Goal: Task Accomplishment & Management: Complete application form

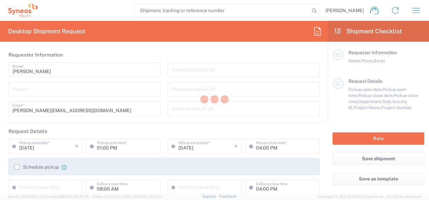
type input "Department"
type input "[GEOGRAPHIC_DATA]"
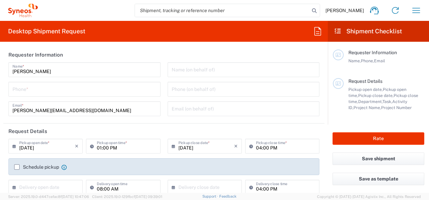
type input "Syneos Health Romania S.R.L"
click at [337, 32] on icon at bounding box center [338, 31] width 8 height 6
click at [338, 32] on icon at bounding box center [338, 31] width 8 height 6
click at [80, 38] on agx-form-header "Desktop Shipment Request" at bounding box center [164, 31] width 328 height 21
click at [414, 13] on icon "button" at bounding box center [417, 10] width 8 height 5
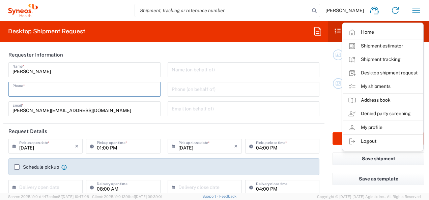
click at [106, 94] on input "tel" at bounding box center [84, 89] width 144 height 12
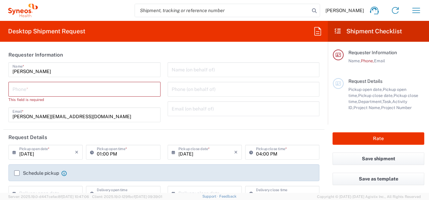
click at [209, 120] on div "Name (on behalf of) Phone (on behalf of) Email (on behalf of)" at bounding box center [243, 94] width 159 height 65
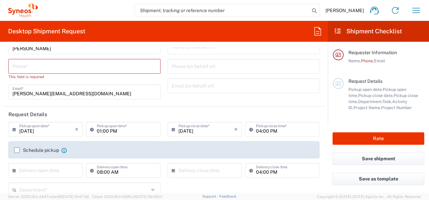
scroll to position [34, 0]
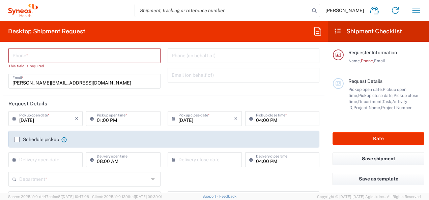
click at [16, 139] on label "Schedule pickup" at bounding box center [36, 139] width 45 height 5
click at [17, 140] on input "Schedule pickup" at bounding box center [17, 140] width 0 height 0
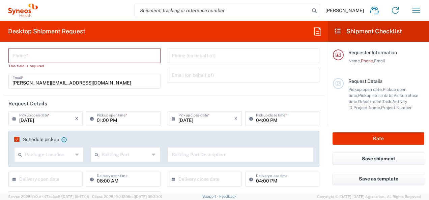
click at [77, 156] on icon at bounding box center [77, 154] width 5 height 11
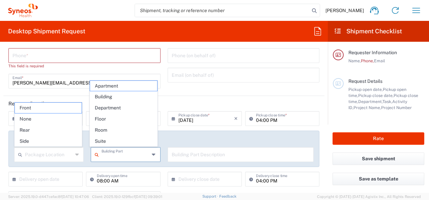
click at [120, 156] on input "text" at bounding box center [126, 154] width 48 height 12
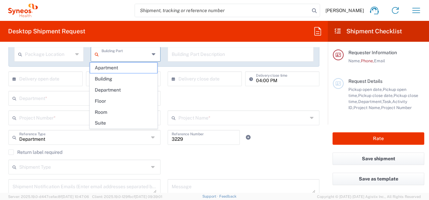
scroll to position [135, 0]
click at [189, 155] on div "Return label required" at bounding box center [163, 154] width 311 height 10
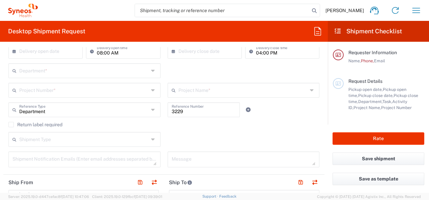
scroll to position [0, 0]
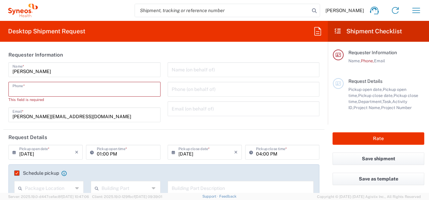
click at [64, 90] on input "tel" at bounding box center [84, 89] width 144 height 12
type input "0726700522"
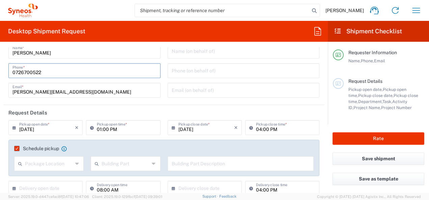
scroll to position [34, 0]
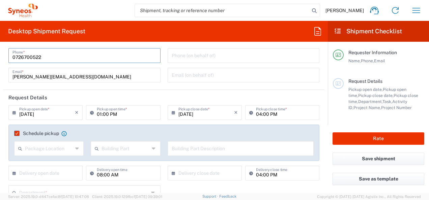
click at [55, 150] on input "text" at bounding box center [49, 148] width 48 height 12
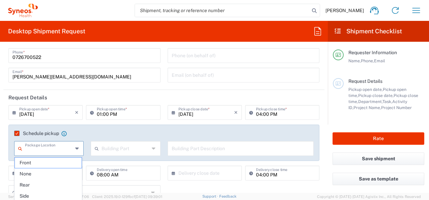
click at [78, 150] on div "Package Location" at bounding box center [49, 148] width 70 height 15
click at [37, 162] on span "Front" at bounding box center [48, 163] width 67 height 10
type input "Front"
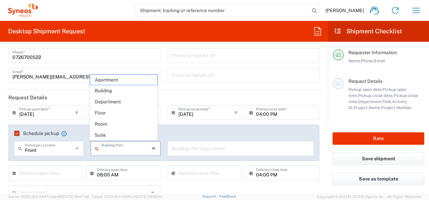
click at [123, 151] on input "text" at bounding box center [126, 148] width 48 height 12
click at [110, 137] on span "Suite" at bounding box center [123, 135] width 67 height 10
type input "Suite"
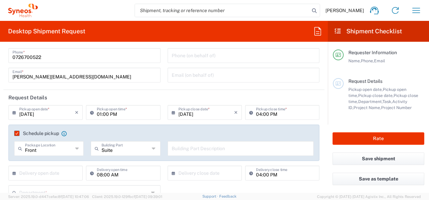
click at [182, 151] on input "text" at bounding box center [241, 148] width 138 height 12
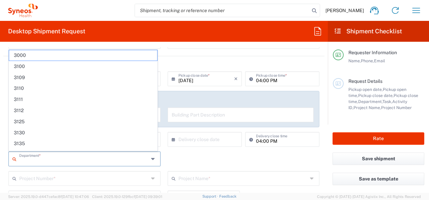
click at [92, 157] on input "text" at bounding box center [84, 159] width 130 height 12
click at [195, 163] on div "Department * 3000 3100 3109 3110 3111 3112 3125 3130 3135 3136 3150 3155 3165 3…" at bounding box center [164, 162] width 318 height 20
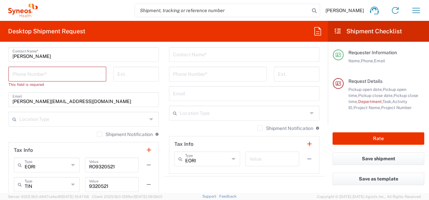
scroll to position [472, 0]
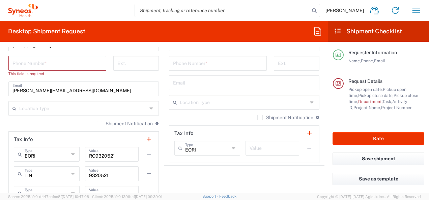
click at [149, 107] on icon at bounding box center [151, 108] width 5 height 11
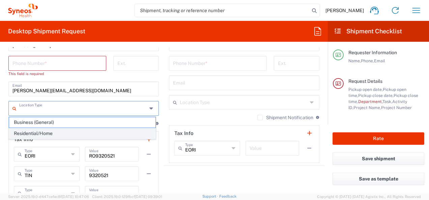
click at [109, 136] on span "Residential/Home" at bounding box center [82, 134] width 146 height 10
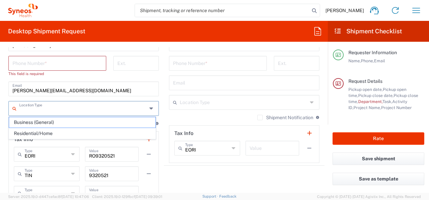
type input "Residential/Home"
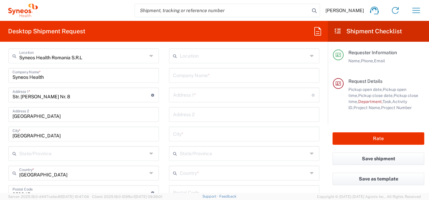
scroll to position [236, 0]
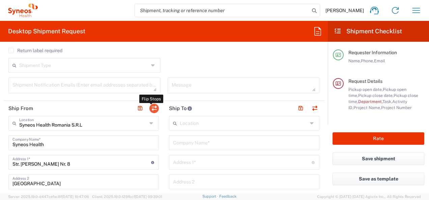
click at [151, 109] on button "button" at bounding box center [153, 108] width 9 height 9
click at [137, 108] on button "button" at bounding box center [139, 108] width 9 height 9
click at [152, 108] on button "button" at bounding box center [153, 108] width 9 height 9
click at [136, 108] on button "button" at bounding box center [139, 108] width 9 height 9
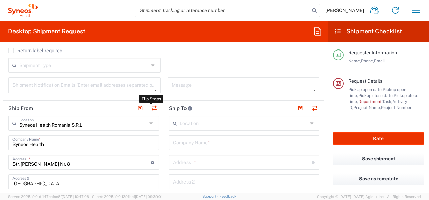
click at [136, 108] on button "button" at bounding box center [139, 108] width 9 height 9
click at [128, 141] on input "Syneos Health" at bounding box center [83, 143] width 142 height 12
click at [94, 120] on input "Syneos Health Romania S.R.L" at bounding box center [83, 123] width 128 height 12
click at [111, 123] on input "Syneos Health Romania S.R.L" at bounding box center [83, 123] width 128 height 12
type input "Syneos Health"
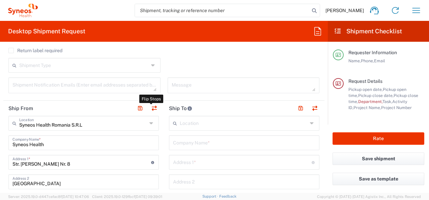
type input "Str. [PERSON_NAME] Nr. 8"
type input "[GEOGRAPHIC_DATA]"
type input "020945"
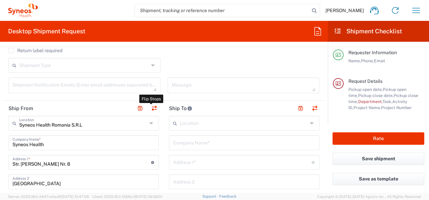
type input "[PERSON_NAME]"
type input "[PERSON_NAME][EMAIL_ADDRESS][DOMAIN_NAME]"
type input "Residential/Home"
type input "RO9320521"
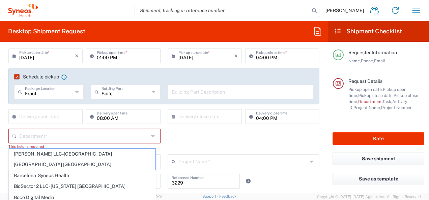
scroll to position [101, 0]
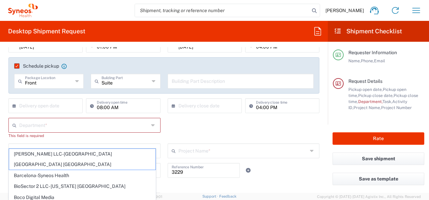
click at [154, 126] on icon at bounding box center [153, 125] width 5 height 11
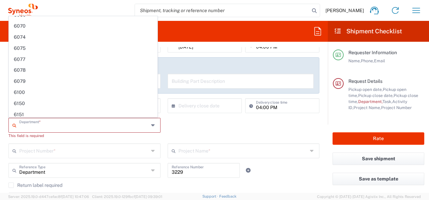
scroll to position [1795, 0]
click at [212, 138] on div "Department * 3000 3100 3109 3110 3111 3112 3125 3130 3135 3136 3150 3155 3165 3…" at bounding box center [164, 131] width 318 height 26
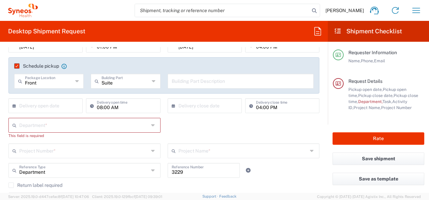
click at [209, 130] on div "Department * 3000 3100 3109 3110 3111 3112 3125 3130 3135 3136 3150 3155 3165 3…" at bounding box center [164, 131] width 318 height 26
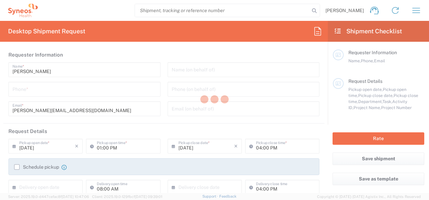
type input "Department"
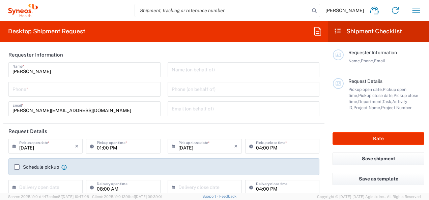
type input "[GEOGRAPHIC_DATA]"
type input "Syneos Health Romania S.R.L"
click at [34, 90] on input "tel" at bounding box center [84, 89] width 144 height 12
type input "0726700522"
click at [18, 133] on h2 "Request Details" at bounding box center [27, 131] width 39 height 7
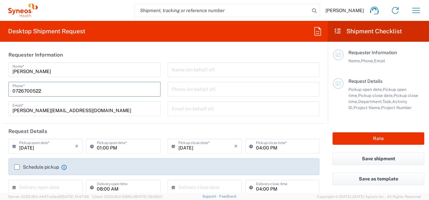
click at [16, 133] on h2 "Request Details" at bounding box center [27, 131] width 39 height 7
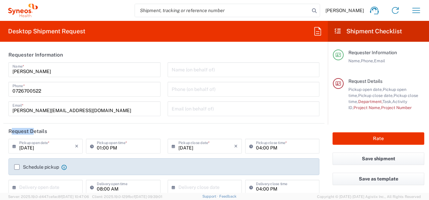
scroll to position [34, 0]
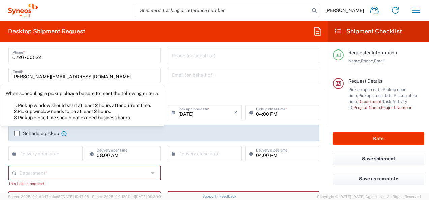
click at [64, 133] on icon at bounding box center [63, 133] width 5 height 5
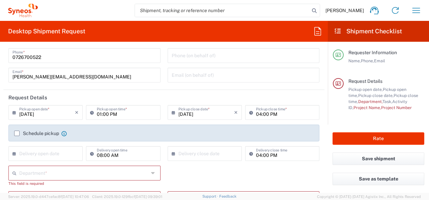
click at [66, 134] on icon at bounding box center [63, 133] width 5 height 5
click at [63, 134] on icon at bounding box center [63, 133] width 5 height 5
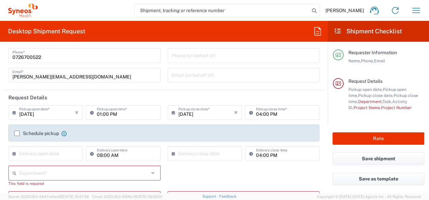
click at [16, 131] on label "Schedule pickup" at bounding box center [36, 133] width 45 height 5
click at [17, 134] on input "Schedule pickup" at bounding box center [17, 134] width 0 height 0
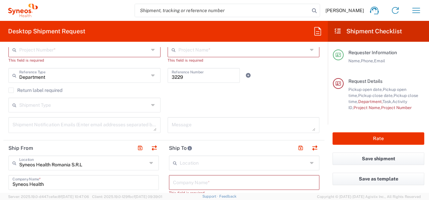
scroll to position [236, 0]
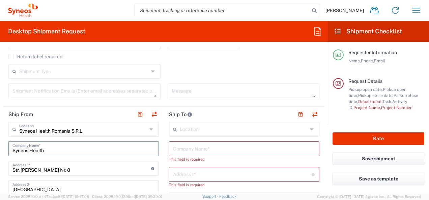
drag, startPoint x: 47, startPoint y: 151, endPoint x: 22, endPoint y: 150, distance: 25.0
click at [178, 146] on input "text" at bounding box center [244, 149] width 142 height 12
paste input "Syneos Health"
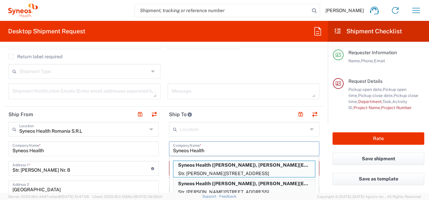
click at [226, 147] on input "Syneos Health" at bounding box center [244, 149] width 142 height 12
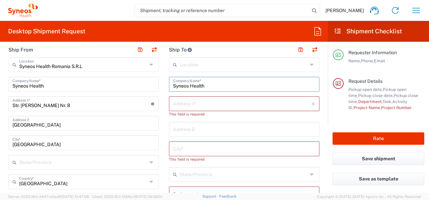
scroll to position [304, 0]
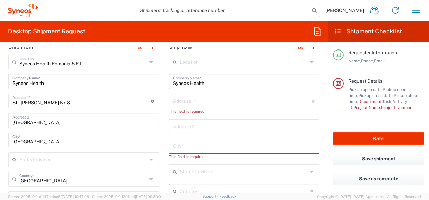
type input "Syneos Health"
click at [208, 104] on input "text" at bounding box center [242, 101] width 139 height 12
click at [30, 101] on input "Str. [PERSON_NAME] Nr. 8" at bounding box center [81, 101] width 139 height 12
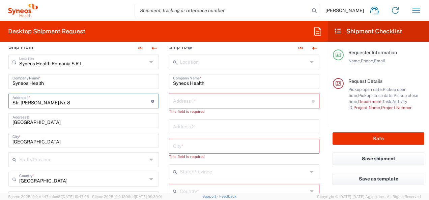
drag, startPoint x: 55, startPoint y: 100, endPoint x: 55, endPoint y: 96, distance: 4.1
click at [55, 100] on input "Str. [PERSON_NAME] Nr. 8" at bounding box center [81, 101] width 139 height 12
click at [51, 81] on input "Syneos Health" at bounding box center [83, 81] width 142 height 12
click at [73, 119] on input "[GEOGRAPHIC_DATA]" at bounding box center [83, 120] width 142 height 12
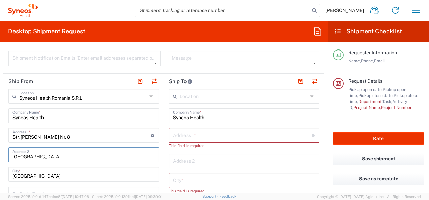
scroll to position [270, 0]
click at [82, 138] on input "Str. [PERSON_NAME] Nr. 8" at bounding box center [81, 135] width 139 height 12
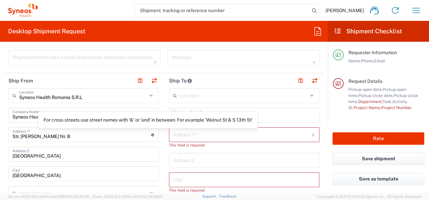
click at [151, 135] on icon at bounding box center [153, 135] width 4 height 3
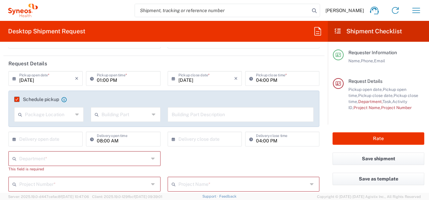
scroll to position [169, 0]
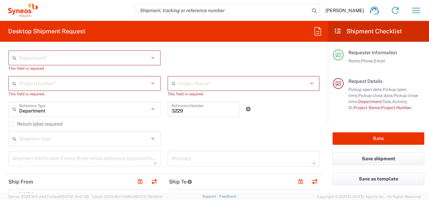
click at [151, 61] on icon at bounding box center [153, 58] width 5 height 11
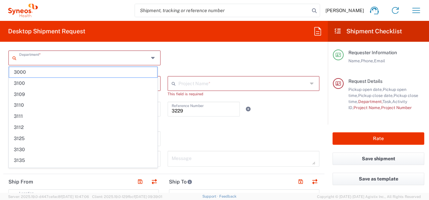
click at [208, 147] on div "Shipment Type Batch Regular" at bounding box center [164, 142] width 318 height 20
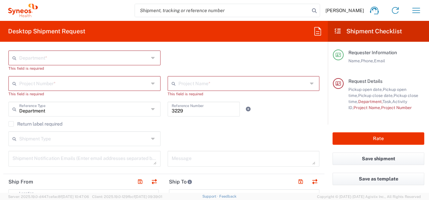
click at [151, 57] on icon at bounding box center [153, 58] width 5 height 11
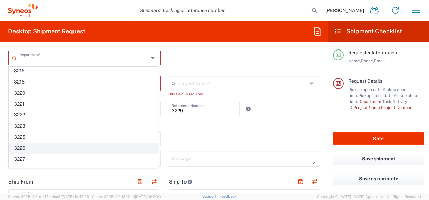
scroll to position [337, 0]
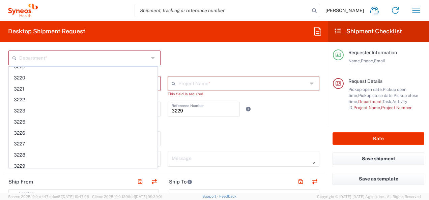
click at [185, 141] on div "Shipment Type Batch Regular" at bounding box center [164, 142] width 318 height 20
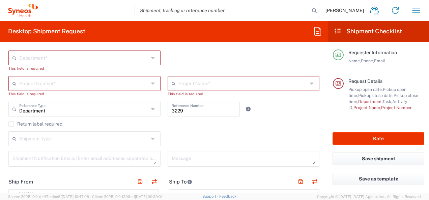
click at [383, 110] on span "Project Number" at bounding box center [396, 107] width 31 height 5
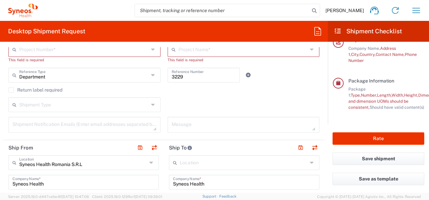
scroll to position [236, 0]
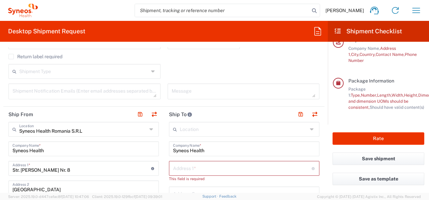
click at [149, 129] on icon at bounding box center [151, 129] width 5 height 11
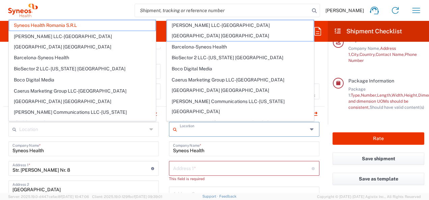
click at [189, 133] on input "text" at bounding box center [244, 129] width 128 height 12
type input "Syneos Health Romania S.R.L"
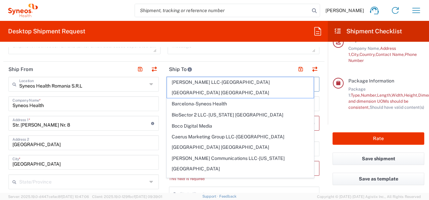
scroll to position [304, 0]
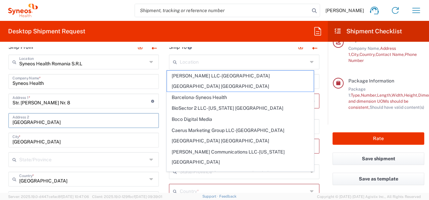
click at [132, 122] on input "[GEOGRAPHIC_DATA]" at bounding box center [83, 120] width 142 height 12
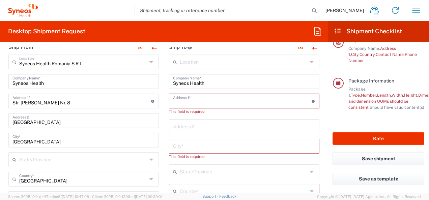
click at [188, 101] on input "text" at bounding box center [242, 101] width 139 height 12
type input "Strada Genetal [PERSON_NAME]"
type input "[PERSON_NAME][EMAIL_ADDRESS][DOMAIN_NAME]"
type input "[GEOGRAPHIC_DATA]"
type input "0726700522"
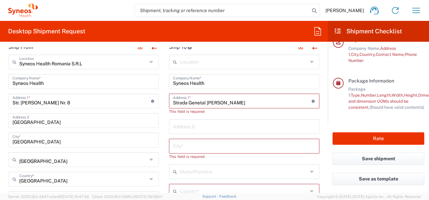
type input "Nr.11, Et. 3, Ap. 8, Sector 2"
type input "[GEOGRAPHIC_DATA]"
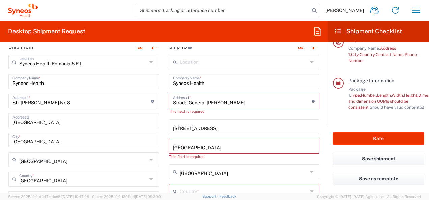
type input "[GEOGRAPHIC_DATA]"
type input "020621"
type input "0726700522"
type input "[PERSON_NAME][EMAIL_ADDRESS][DOMAIN_NAME]"
type input "[PERSON_NAME] [PERSON_NAME]"
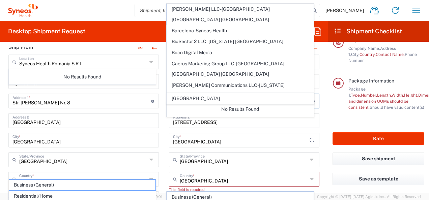
scroll to position [0, 0]
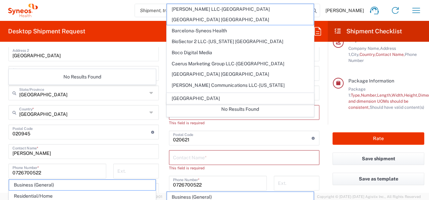
click at [98, 122] on div "Syneos Health Romania S.R.L Location Syneos Health Romania S.R.L Addison Whitne…" at bounding box center [83, 149] width 150 height 323
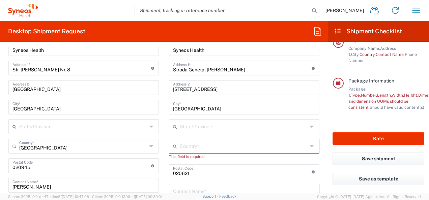
scroll to position [269, 0]
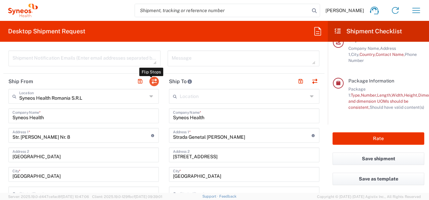
click at [153, 81] on button "button" at bounding box center [153, 81] width 9 height 9
click at [151, 82] on button "button" at bounding box center [153, 81] width 9 height 9
click at [152, 79] on button "button" at bounding box center [153, 81] width 9 height 9
click at [310, 81] on button "button" at bounding box center [314, 81] width 9 height 9
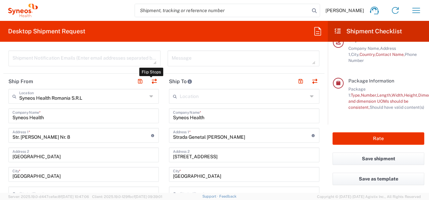
click at [310, 81] on button "button" at bounding box center [314, 81] width 9 height 9
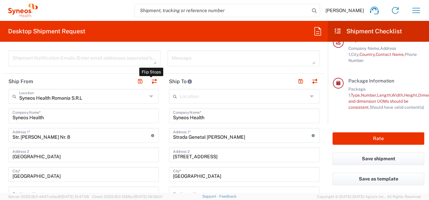
click at [296, 80] on button "button" at bounding box center [300, 81] width 9 height 9
click at [33, 140] on input "Str. [PERSON_NAME] Nr. 8" at bounding box center [81, 135] width 139 height 12
click at [81, 136] on input "Str. [PERSON_NAME] Nr. 8" at bounding box center [81, 135] width 139 height 12
click at [66, 137] on input "Str. [PERSON_NAME] Nr. 8" at bounding box center [81, 135] width 139 height 12
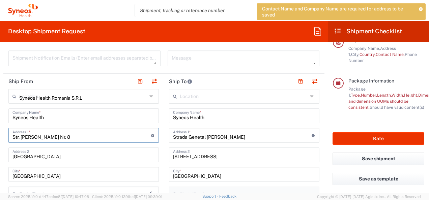
type input "Str. [PERSON_NAME] Nr. 8"
type input "[GEOGRAPHIC_DATA]"
type input "020945"
type input "[PERSON_NAME]"
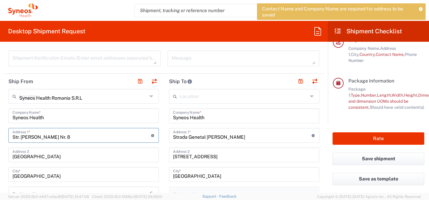
type input "Strada Genetal [PERSON_NAME]"
type input "Nr.11, Et. 3, Ap. 8, Sector 2"
type input "020621"
type input "RO9320521"
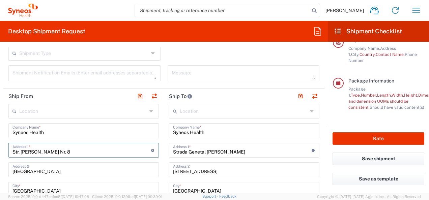
scroll to position [236, 0]
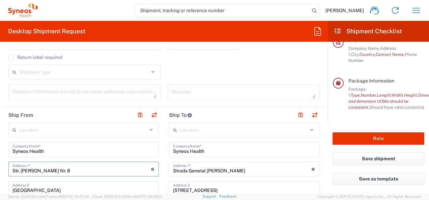
type input "St8r. Tudor Arghezi Nr."
drag, startPoint x: 63, startPoint y: 170, endPoint x: 3, endPoint y: 170, distance: 60.7
click at [3, 170] on form "Requester Information Adriana Balotescu Name * 0726700522 Phone * adriana.balot…" at bounding box center [164, 120] width 328 height 146
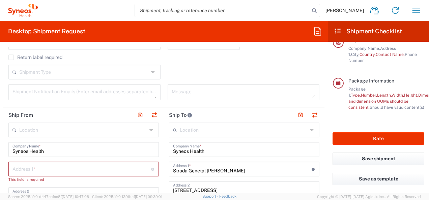
click at [149, 130] on icon at bounding box center [151, 130] width 5 height 11
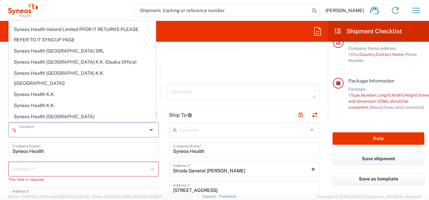
scroll to position [1012, 0]
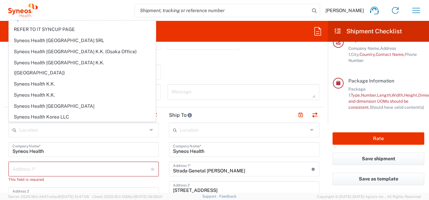
type input "Syneos Health Romania S.R.L"
type input "Str. [PERSON_NAME] Nr. 8"
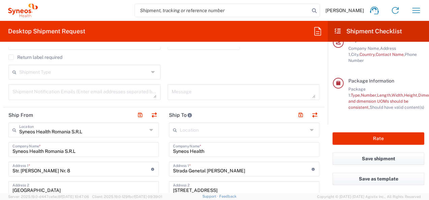
click at [310, 129] on icon at bounding box center [312, 130] width 5 height 11
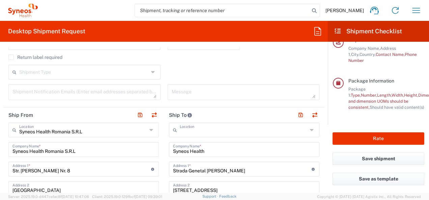
type input "Syneos Health Romania S.R.L"
type input "Str. [PERSON_NAME] Nr. 8"
type input "[GEOGRAPHIC_DATA]"
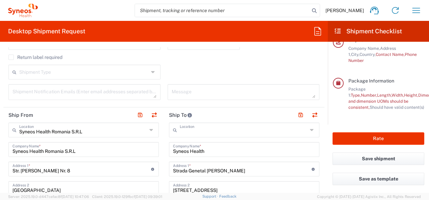
type input "020945"
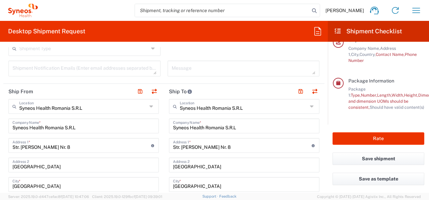
scroll to position [303, 0]
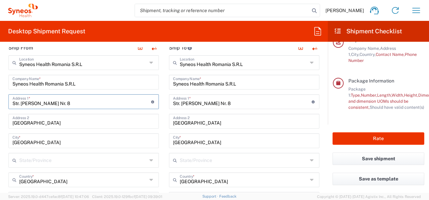
drag, startPoint x: 66, startPoint y: 103, endPoint x: 11, endPoint y: 101, distance: 55.7
click at [11, 101] on div "Str. [PERSON_NAME] Nr. 8 Address 1 * For cross streets use street names with '&…" at bounding box center [83, 101] width 150 height 15
click at [72, 102] on input "Str. [PERSON_NAME] Nr. 8" at bounding box center [81, 101] width 139 height 12
drag, startPoint x: 72, startPoint y: 102, endPoint x: 22, endPoint y: 103, distance: 49.6
click at [22, 103] on input "Str. [PERSON_NAME] Nr. 8" at bounding box center [81, 101] width 139 height 12
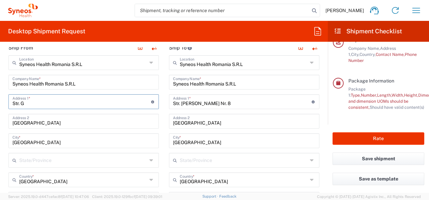
type input "Str. Ge"
type input "Str. General [PERSON_NAME]"
click at [53, 123] on input "[GEOGRAPHIC_DATA]" at bounding box center [83, 121] width 142 height 12
drag, startPoint x: 53, startPoint y: 123, endPoint x: 11, endPoint y: 121, distance: 41.6
click at [11, 121] on div "[GEOGRAPHIC_DATA] Address 2" at bounding box center [83, 121] width 150 height 15
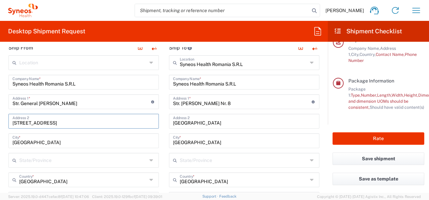
type input "11, 3th Floor, District 2"
click at [92, 101] on input "Str. General [PERSON_NAME]" at bounding box center [81, 101] width 139 height 12
type input "Str. General Traian Doda 11"
click at [25, 122] on input "11, 3th Floor, District 2" at bounding box center [83, 121] width 142 height 12
click at [40, 122] on input "11, 3rd Floor, District 2" at bounding box center [83, 121] width 142 height 12
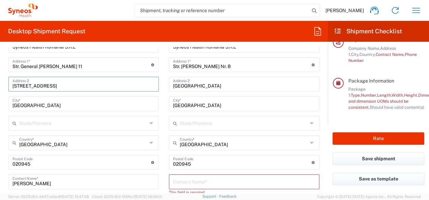
scroll to position [370, 0]
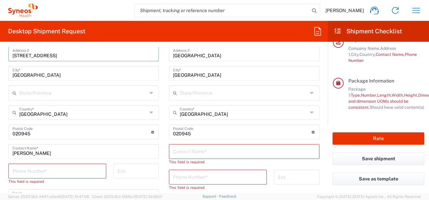
type input "11, 3rd Floor, ap.8, District 2"
click at [35, 132] on input "undefined" at bounding box center [81, 132] width 139 height 12
type input "020621"
type input "[GEOGRAPHIC_DATA]"
type input "0726700522"
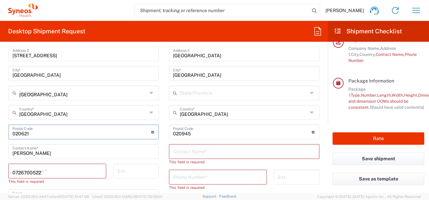
type input "[GEOGRAPHIC_DATA]"
type input "0726700522"
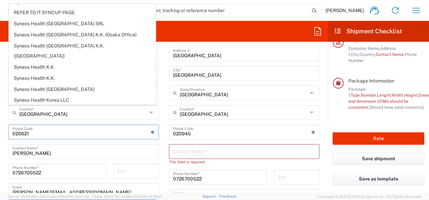
scroll to position [438, 0]
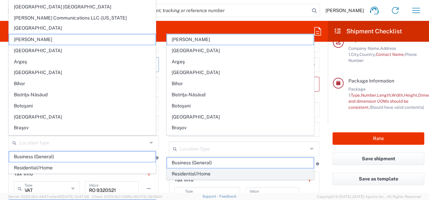
type input "020621"
click at [250, 176] on span "Residential/Home" at bounding box center [240, 174] width 146 height 10
type input "Residential/Home"
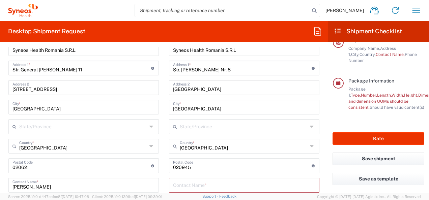
scroll to position [370, 0]
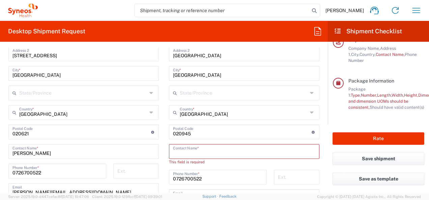
click at [187, 154] on input "text" at bounding box center [244, 151] width 142 height 12
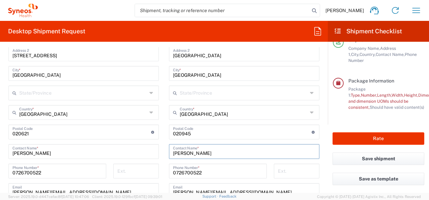
type input "[PERSON_NAME]"
click at [246, 128] on input "undefined" at bounding box center [242, 132] width 139 height 12
click at [214, 172] on input "0726700522" at bounding box center [218, 171] width 90 height 12
click at [302, 160] on div "Syneos Health Romania S.R.L Location Syneos Health Romania S.R.L Addison Whitne…" at bounding box center [244, 149] width 150 height 323
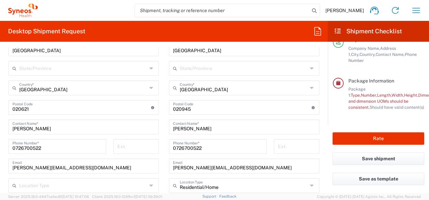
scroll to position [438, 0]
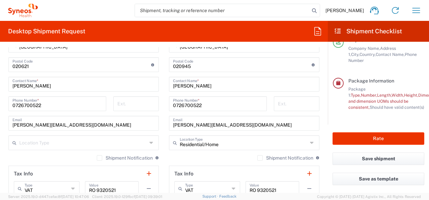
click at [310, 144] on icon at bounding box center [312, 143] width 5 height 11
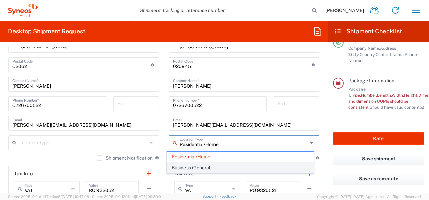
click at [229, 169] on span "Business (General)" at bounding box center [240, 168] width 146 height 10
type input "Business (General)"
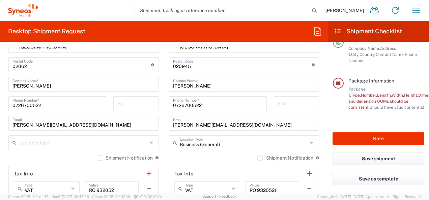
click at [149, 142] on icon at bounding box center [151, 143] width 5 height 11
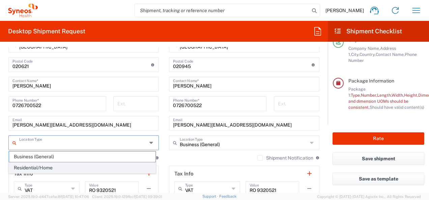
click at [71, 167] on span "Residential/Home" at bounding box center [82, 168] width 146 height 10
type input "Residential/Home"
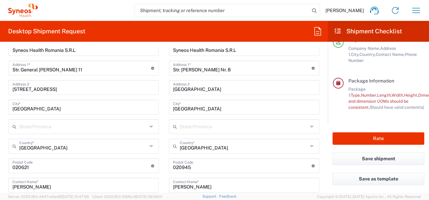
scroll to position [370, 0]
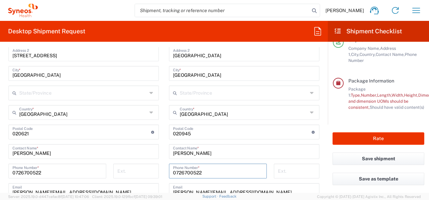
click at [206, 171] on input "0726700522" at bounding box center [218, 171] width 90 height 12
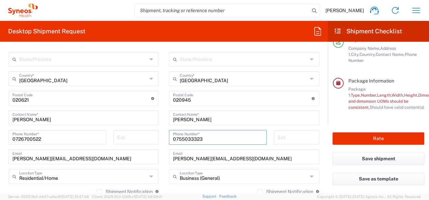
type input "0755033323"
drag, startPoint x: 252, startPoint y: 157, endPoint x: 179, endPoint y: 158, distance: 73.6
click at [169, 159] on div "adriana.balotescu@syneoshealth.com Email" at bounding box center [244, 157] width 150 height 15
paste input "ndreeasilvia.voi"
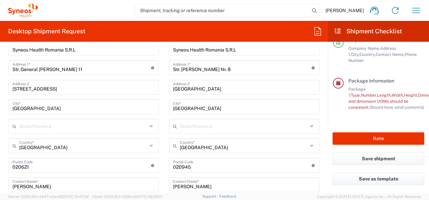
scroll to position [337, 0]
type input "[EMAIL_ADDRESS][DOMAIN_NAME]"
click at [66, 69] on input "Str. General Traian Doda 11" at bounding box center [81, 68] width 139 height 12
type input "Str. General Traian Doda Nr. 11"
click at [18, 89] on input "11, 3rd Floor, ap.8, District 2" at bounding box center [83, 87] width 142 height 12
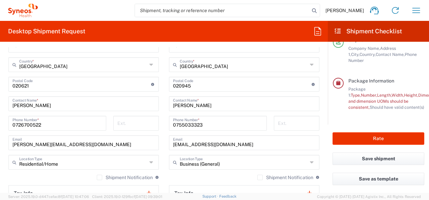
scroll to position [439, 0]
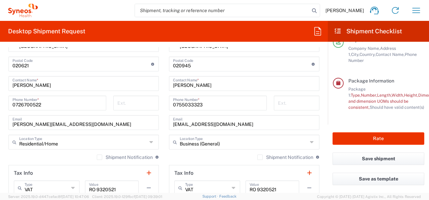
type input "3rd Floor, ap.8, District 2"
drag, startPoint x: 97, startPoint y: 157, endPoint x: 194, endPoint y: 177, distance: 99.9
click at [97, 157] on label "Shipment Notification" at bounding box center [125, 157] width 56 height 5
click at [100, 158] on input "Shipment Notification" at bounding box center [100, 158] width 0 height 0
click at [257, 157] on label "Shipment Notification" at bounding box center [285, 157] width 56 height 5
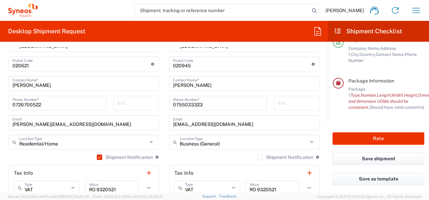
click at [260, 158] on input "Shipment Notification" at bounding box center [260, 158] width 0 height 0
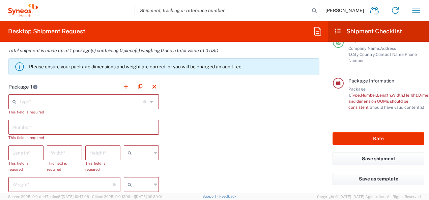
scroll to position [641, 0]
click at [150, 101] on icon at bounding box center [152, 101] width 5 height 11
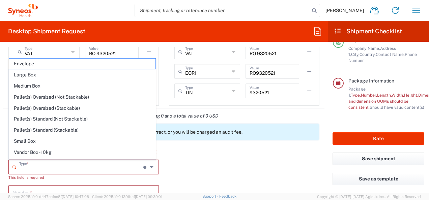
scroll to position [574, 0]
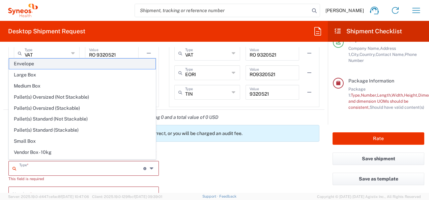
click at [27, 63] on span "Envelope" at bounding box center [82, 64] width 146 height 10
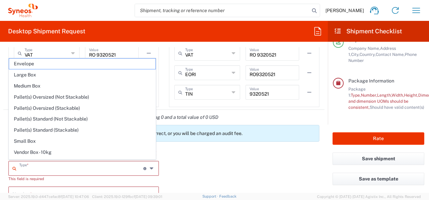
type input "Envelope"
type input "1"
type input "9.5"
type input "12.5"
type input "0.25"
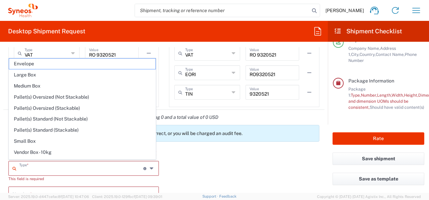
type input "in"
type input "0.45"
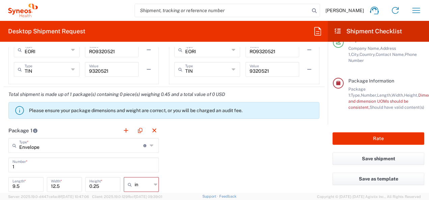
scroll to position [641, 0]
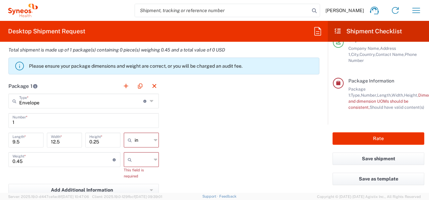
click at [154, 138] on icon at bounding box center [156, 140] width 4 height 11
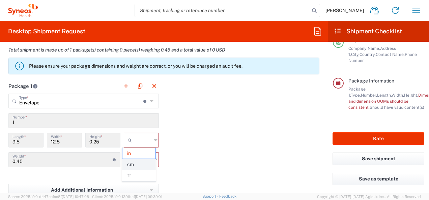
click at [126, 166] on span "cm" at bounding box center [138, 165] width 33 height 10
type input "24.13"
type input "31.75"
type input "0.64"
type input "cm"
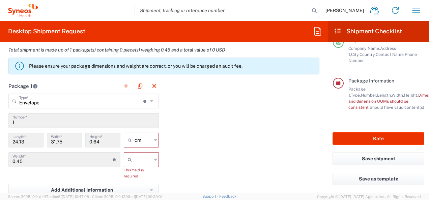
click at [156, 161] on div at bounding box center [141, 160] width 35 height 15
click at [125, 175] on span "kgs" at bounding box center [138, 173] width 33 height 10
type input "kgs"
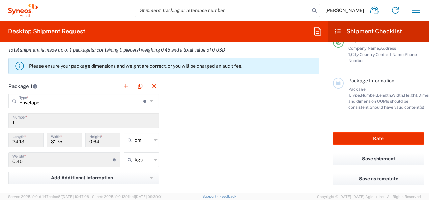
click at [32, 163] on input "0.45" at bounding box center [62, 160] width 100 height 12
click at [22, 161] on input "0.45" at bounding box center [62, 160] width 100 height 12
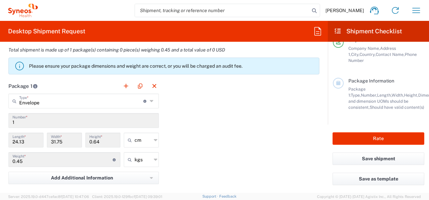
drag, startPoint x: 22, startPoint y: 161, endPoint x: 29, endPoint y: 164, distance: 7.8
click at [29, 164] on input "0.45" at bounding box center [62, 160] width 100 height 12
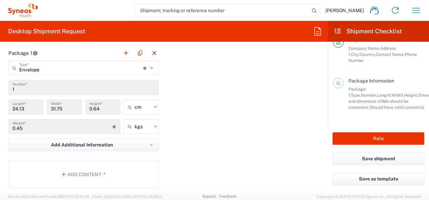
scroll to position [675, 0]
click at [227, 152] on div "Package 1 Envelope Type * Material used to package goods Envelope Large Box Med…" at bounding box center [163, 119] width 321 height 148
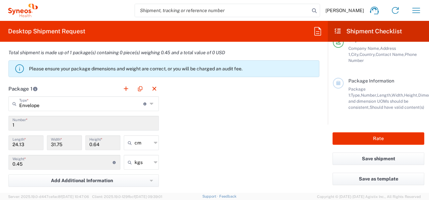
scroll to position [567, 0]
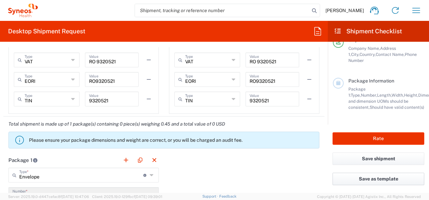
click at [364, 179] on button "Save as template" at bounding box center [379, 179] width 92 height 12
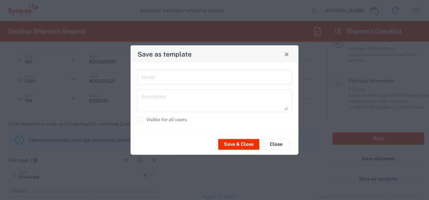
click at [177, 80] on input "text" at bounding box center [214, 77] width 146 height 12
type input "adriana"
click at [241, 145] on button "Save & Close" at bounding box center [238, 144] width 41 height 11
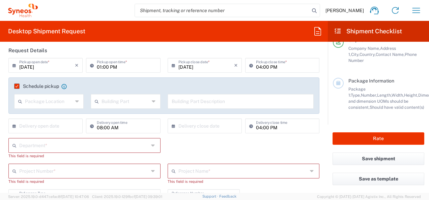
scroll to position [0, 0]
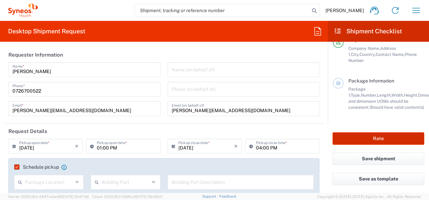
drag, startPoint x: 374, startPoint y: 139, endPoint x: 268, endPoint y: 148, distance: 106.3
click at [374, 139] on button "Rate" at bounding box center [379, 139] width 92 height 12
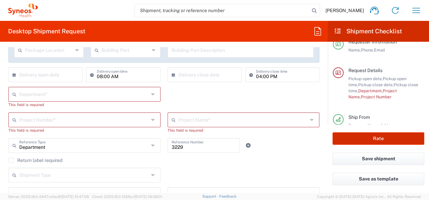
scroll to position [135, 0]
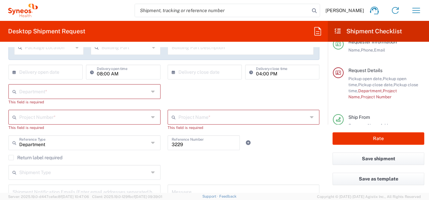
click at [151, 94] on icon at bounding box center [153, 91] width 5 height 11
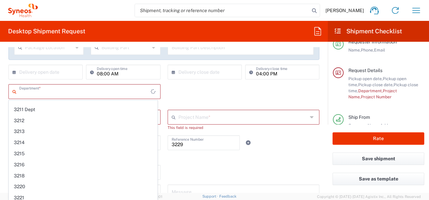
scroll to position [1525, 0]
click at [217, 168] on div "Shipment Type Batch Regular" at bounding box center [164, 175] width 318 height 20
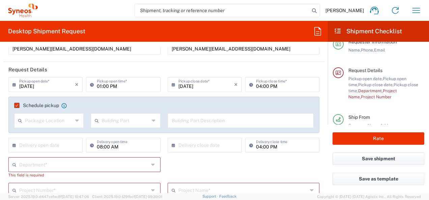
scroll to position [0, 0]
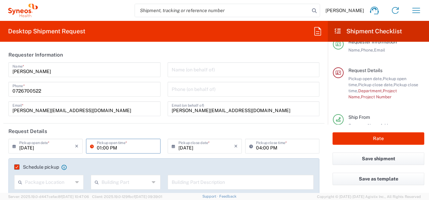
click at [128, 146] on input "01:00 PM" at bounding box center [126, 146] width 59 height 12
click at [132, 104] on input "[PERSON_NAME][EMAIL_ADDRESS][DOMAIN_NAME]" at bounding box center [84, 109] width 144 height 12
click at [226, 89] on input "tel" at bounding box center [244, 89] width 144 height 12
click at [141, 145] on input "01:00 PM" at bounding box center [126, 146] width 59 height 12
click at [99, 161] on div "Schedule pickup When scheduling a pickup please be sure to meet the following c…" at bounding box center [163, 177] width 311 height 36
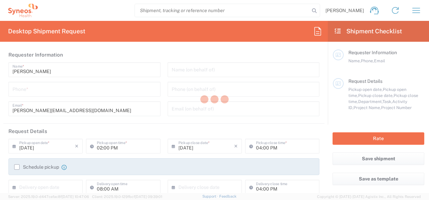
type input "Department"
type input "[GEOGRAPHIC_DATA]"
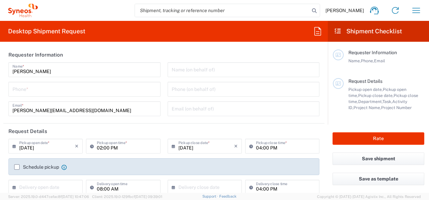
type input "Syneos Health Romania S.R.L"
click at [55, 89] on input "tel" at bounding box center [84, 89] width 144 height 12
type input "0726700522"
type input "[PERSON_NAME][EMAIL_ADDRESS][DOMAIN_NAME]"
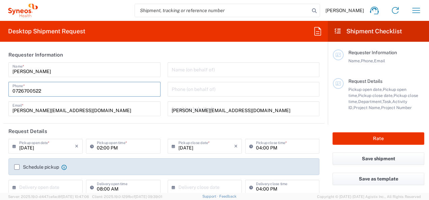
type input "0726700522"
type input "Syneos Health Romania S.R.L"
type input "Str. [PERSON_NAME] Nr. 8"
type input "[GEOGRAPHIC_DATA]"
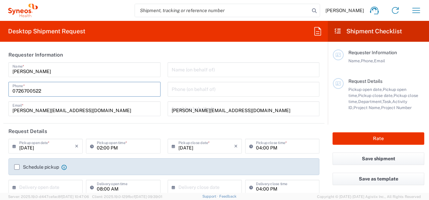
type input "[GEOGRAPHIC_DATA]"
type input "020945"
type input "0755033323"
type input "[EMAIL_ADDRESS][DOMAIN_NAME]"
type input "[PERSON_NAME] [PERSON_NAME]"
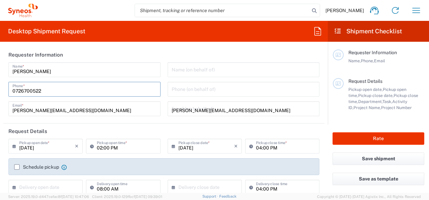
click at [132, 114] on div "[PERSON_NAME][EMAIL_ADDRESS][DOMAIN_NAME] Email *" at bounding box center [84, 109] width 152 height 15
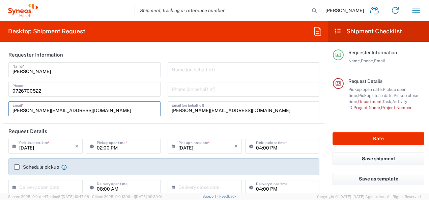
scroll to position [34, 0]
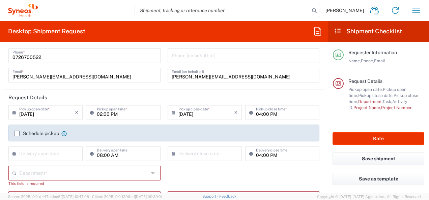
click at [90, 113] on icon at bounding box center [93, 112] width 7 height 11
type input "03:30 PM"
click at [286, 120] on div "04:00 PM Pickup close time *" at bounding box center [282, 112] width 74 height 15
click at [259, 115] on input "04:00 PM" at bounding box center [285, 112] width 59 height 12
click at [257, 115] on input "04:00 PM" at bounding box center [285, 112] width 59 height 12
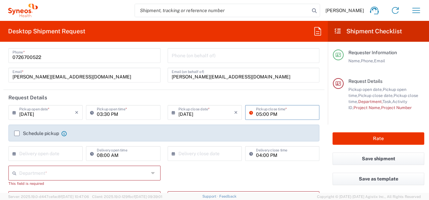
type input "05:00 PM"
click at [191, 153] on input "text" at bounding box center [206, 153] width 56 height 12
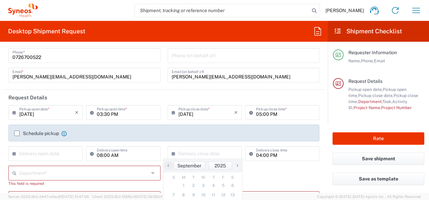
click at [279, 182] on div "Department * 3000 3100 3109 3110 3111 3112 3125 3130 3135 3136 3150 3155 3165 3…" at bounding box center [164, 179] width 318 height 26
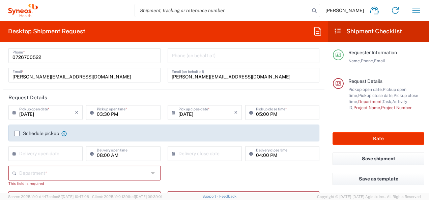
click at [18, 132] on label "Schedule pickup" at bounding box center [36, 133] width 45 height 5
click at [17, 134] on input "Schedule pickup" at bounding box center [17, 134] width 0 height 0
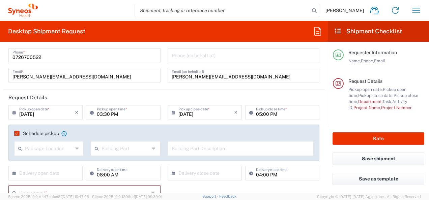
click at [75, 148] on icon at bounding box center [77, 148] width 5 height 11
click at [21, 162] on span "Front" at bounding box center [48, 163] width 67 height 10
type input "Front"
click at [152, 148] on icon at bounding box center [154, 148] width 5 height 11
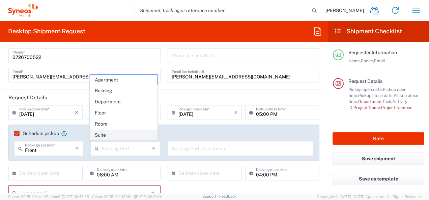
click at [102, 136] on span "Suite" at bounding box center [123, 135] width 67 height 10
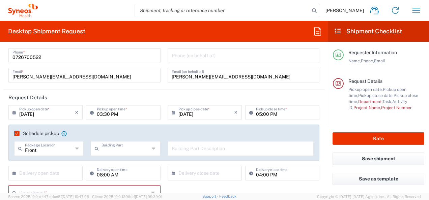
type input "Suite"
click at [223, 149] on input "text" at bounding box center [241, 148] width 138 height 12
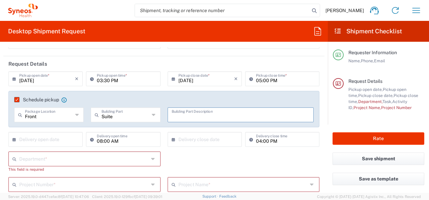
scroll to position [101, 0]
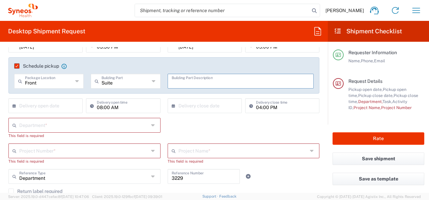
click at [24, 106] on input "text" at bounding box center [47, 106] width 56 height 12
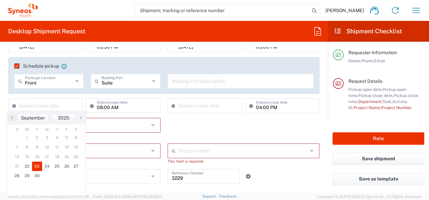
click at [36, 169] on span "23" at bounding box center [37, 166] width 10 height 9
type input "[DATE]"
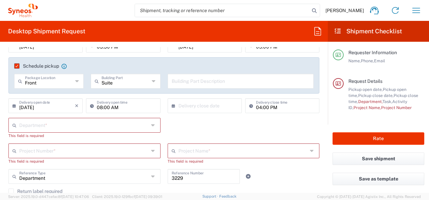
click at [204, 107] on input "text" at bounding box center [206, 106] width 56 height 12
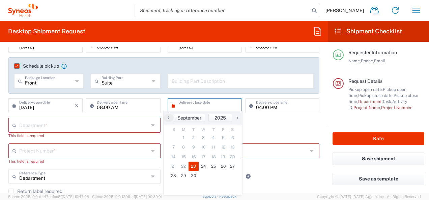
click at [192, 166] on span "23" at bounding box center [194, 166] width 10 height 9
type input "[DATE]"
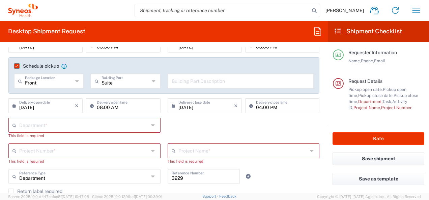
click at [152, 125] on icon at bounding box center [153, 125] width 5 height 11
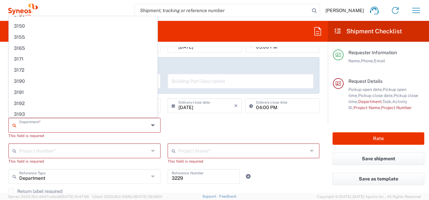
scroll to position [0, 0]
click at [285, 130] on div "Department * 3000 3100 3109 3110 3111 3112 3125 3130 3135 3136 3150 3155 3165 3…" at bounding box center [164, 131] width 318 height 26
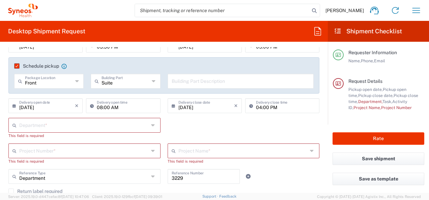
click at [151, 126] on icon at bounding box center [153, 125] width 5 height 11
type input "13162"
click at [97, 152] on input "text" at bounding box center [84, 151] width 130 height 12
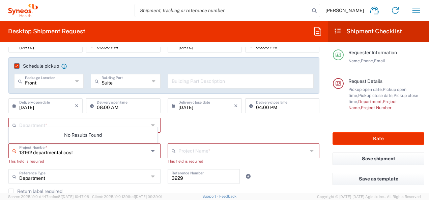
type input "13162 departmental cost"
click at [190, 155] on input "text" at bounding box center [243, 151] width 130 height 12
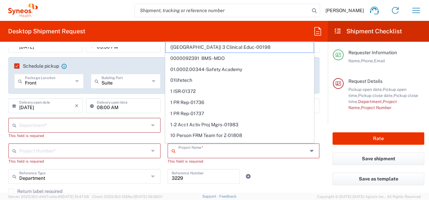
click at [204, 154] on input "text" at bounding box center [243, 151] width 130 height 12
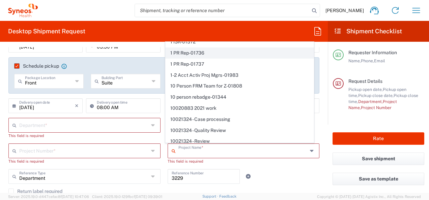
scroll to position [67, 0]
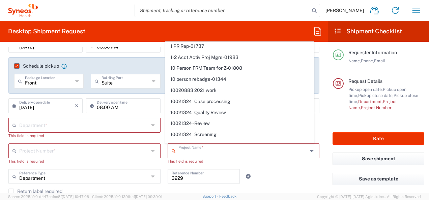
click at [249, 165] on div "Project Name * ([GEOGRAPHIC_DATA]) 3 Clinical Educ-00198 0000092391 BMS - MDO 0…" at bounding box center [243, 157] width 159 height 26
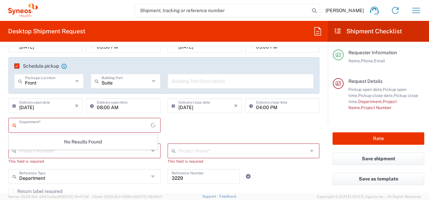
click at [107, 129] on input "text" at bounding box center [85, 125] width 132 height 12
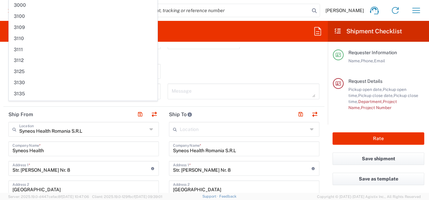
scroll to position [101, 0]
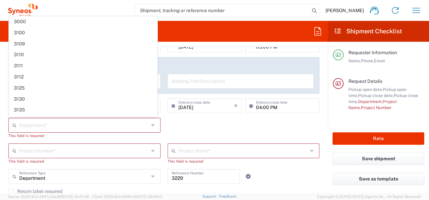
click at [151, 153] on icon at bounding box center [153, 151] width 5 height 11
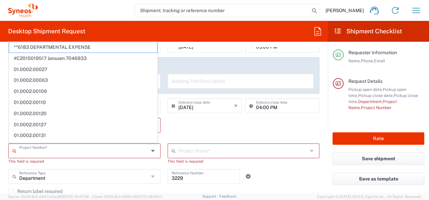
click at [92, 150] on input "text" at bounding box center [84, 151] width 130 height 12
click at [197, 129] on div "Department * 3000 3100 3109 3110 3111 3112 3125 3130 3135 3136 3150 3155 3165 3…" at bounding box center [164, 131] width 318 height 26
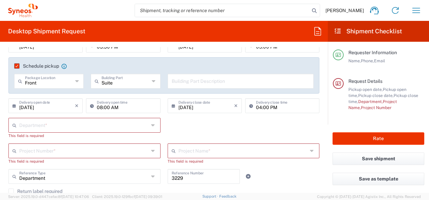
click at [76, 122] on input "text" at bounding box center [84, 125] width 130 height 12
type input "103229"
click at [81, 149] on input "text" at bounding box center [84, 151] width 130 height 12
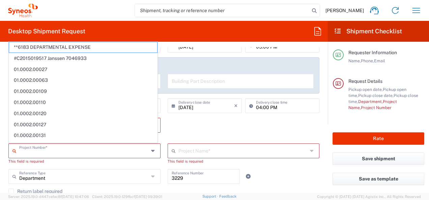
click at [186, 134] on div "Department * No Results Found This field is required" at bounding box center [164, 131] width 318 height 26
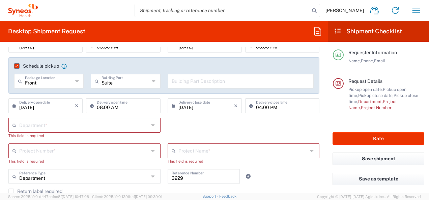
click at [186, 129] on div "Department * No Results Found This field is required" at bounding box center [164, 131] width 318 height 26
click at [90, 123] on input "text" at bounding box center [84, 125] width 130 height 12
type input "103229"
click at [213, 137] on div "103229 Department * No Results Found This field is required" at bounding box center [164, 131] width 318 height 26
click at [151, 124] on icon at bounding box center [153, 125] width 5 height 11
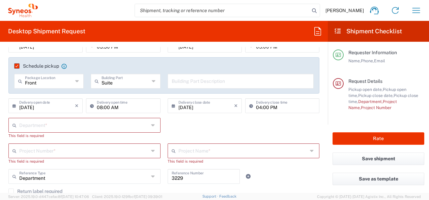
click at [151, 126] on icon at bounding box center [153, 125] width 5 height 11
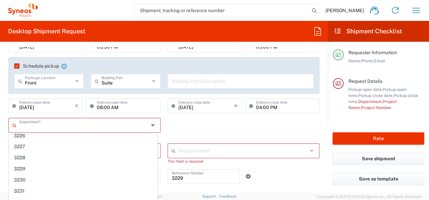
scroll to position [441, 0]
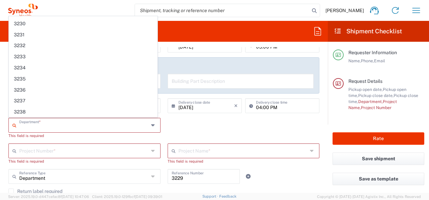
click at [206, 125] on div "Department * 3000 3100 3109 3110 3111 3112 3125 3130 3135 3136 3150 3155 3165 3…" at bounding box center [164, 131] width 318 height 26
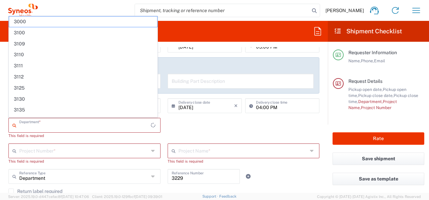
click at [67, 126] on input "text" at bounding box center [85, 125] width 132 height 12
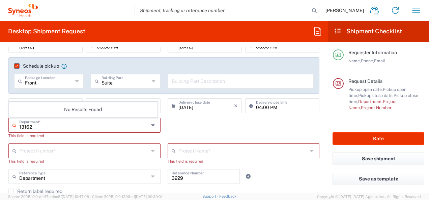
type input "13162"
click at [193, 131] on div "13162 Department * No Results Found This field is required" at bounding box center [164, 131] width 318 height 26
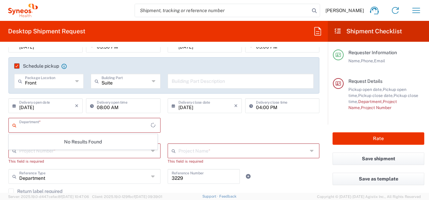
click at [143, 127] on input "text" at bounding box center [85, 125] width 132 height 12
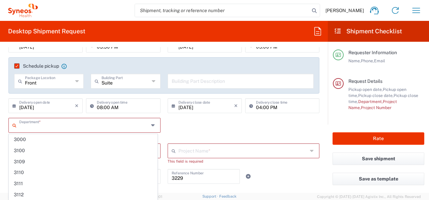
click at [199, 125] on div "Department * 3000 3100 3109 3110 3111 3112 3125 3130 3135 3136 3150 3155 3165 3…" at bounding box center [164, 131] width 318 height 26
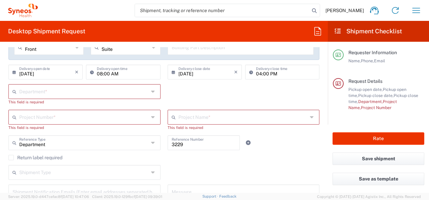
scroll to position [101, 0]
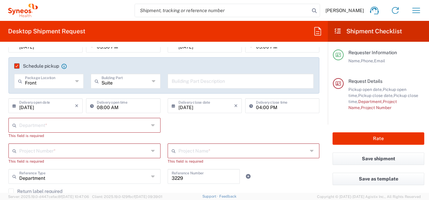
click at [192, 123] on div "Department * 3000 3100 3109 3110 3111 3112 3125 3130 3135 3136 3150 3155 3165 3…" at bounding box center [164, 131] width 318 height 26
click at [43, 127] on input "text" at bounding box center [84, 125] width 130 height 12
type input "3229"
click at [188, 132] on div "3229 Department * 3229 This field is required" at bounding box center [164, 131] width 318 height 26
click at [151, 126] on icon at bounding box center [153, 125] width 5 height 11
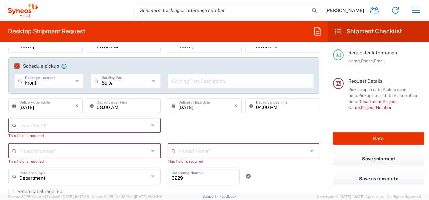
click at [151, 126] on icon at bounding box center [153, 125] width 5 height 11
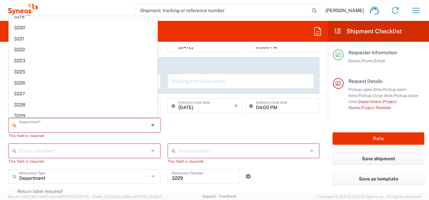
scroll to position [405, 0]
drag, startPoint x: 19, startPoint y: 37, endPoint x: 20, endPoint y: 40, distance: 3.7
click at [20, 43] on span "3229" at bounding box center [83, 48] width 148 height 10
type input "3229"
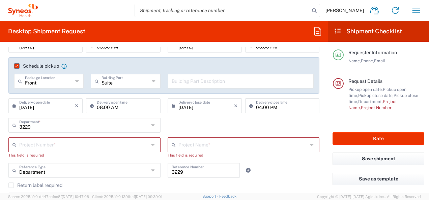
click at [91, 148] on input "text" at bounding box center [84, 145] width 130 height 12
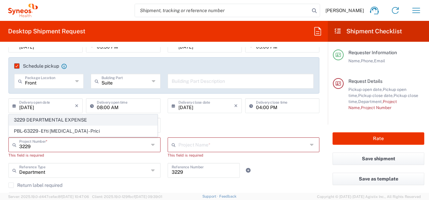
click at [76, 121] on span "3229 DEPARTMENTAL EXPENSE" at bounding box center [83, 120] width 148 height 10
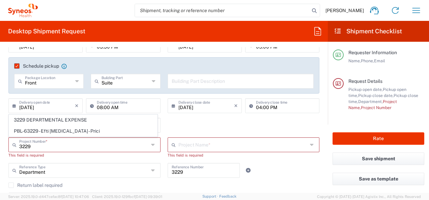
type input "3229 DEPARTMENTAL EXPENSE"
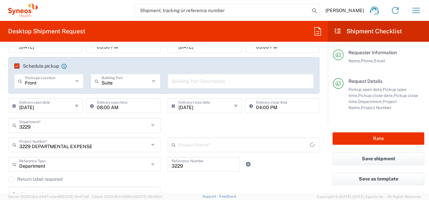
type input "3229 DEPARTMENTAL EXPENSE"
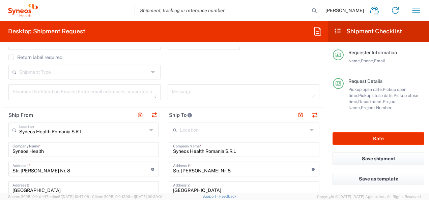
scroll to position [270, 0]
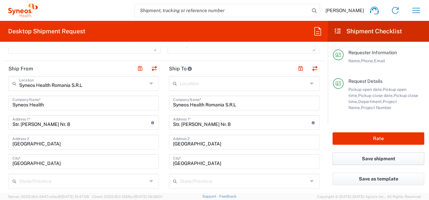
click at [377, 157] on button "Save shipment" at bounding box center [379, 159] width 92 height 12
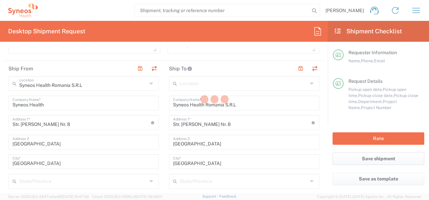
type input "3229 DEPARTMENTAL EXPENSE"
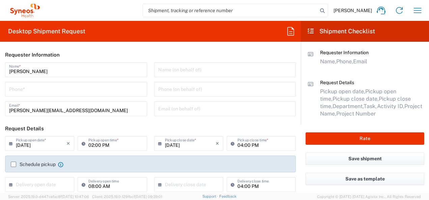
click at [40, 93] on input "tel" at bounding box center [76, 89] width 134 height 12
type input "0726700522"
type input "[PERSON_NAME][EMAIL_ADDRESS][DOMAIN_NAME]"
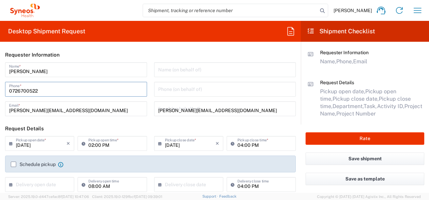
type input "0726700522"
type input "Syneos Health Romania S.R.L"
type input "Str. [PERSON_NAME] Nr. 8"
type input "[GEOGRAPHIC_DATA]"
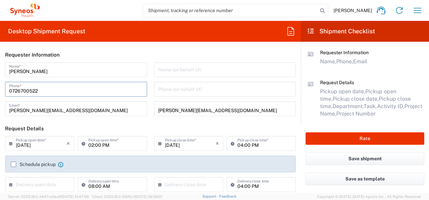
type input "020945"
type input "0755033323"
type input "[EMAIL_ADDRESS][DOMAIN_NAME]"
type input "[PERSON_NAME] [PERSON_NAME]"
click at [25, 137] on div "[DATE] × Pickup open date *" at bounding box center [39, 143] width 69 height 15
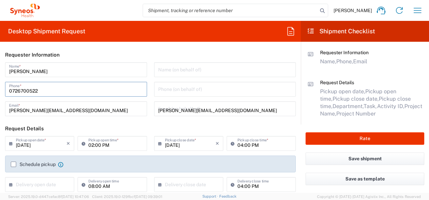
click at [25, 137] on div "[DATE] × Pickup open date *" at bounding box center [39, 143] width 69 height 15
click at [134, 141] on input "02:00 PM" at bounding box center [115, 143] width 54 height 12
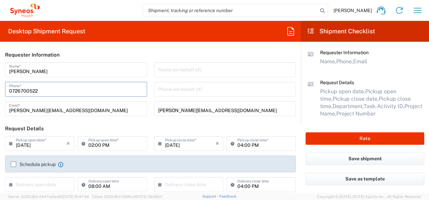
click at [140, 135] on header "Request Details" at bounding box center [150, 128] width 301 height 15
click at [101, 143] on input "02:00 PM" at bounding box center [115, 143] width 54 height 12
click at [38, 119] on div "[PERSON_NAME] Name * [PHONE_NUMBER] Phone * [PERSON_NAME][EMAIL_ADDRESS][DOMAIN…" at bounding box center [76, 91] width 149 height 59
click at [7, 117] on div "[PERSON_NAME] Name * [PHONE_NUMBER] Phone * [PERSON_NAME][EMAIL_ADDRESS][DOMAIN…" at bounding box center [76, 91] width 149 height 59
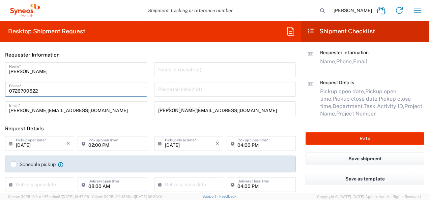
click at [12, 97] on div "[PHONE_NUMBER] Phone *" at bounding box center [76, 89] width 142 height 15
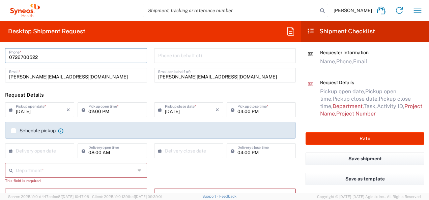
click at [92, 111] on input "02:00 PM" at bounding box center [115, 110] width 54 height 12
drag, startPoint x: 11, startPoint y: 107, endPoint x: 17, endPoint y: 113, distance: 8.1
click at [11, 108] on icon at bounding box center [12, 110] width 7 height 11
click at [11, 109] on icon at bounding box center [12, 110] width 7 height 11
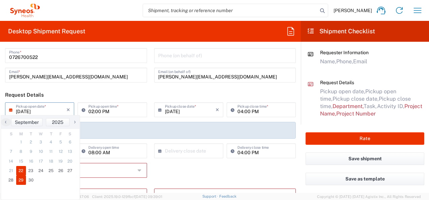
click at [21, 182] on span "29" at bounding box center [21, 180] width 10 height 9
type input "[DATE]"
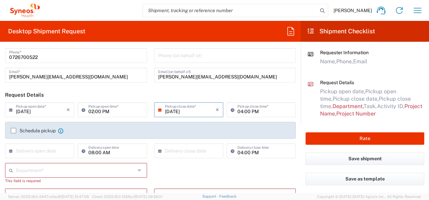
click at [82, 111] on icon at bounding box center [85, 110] width 7 height 11
click at [90, 110] on input "02:00 PM" at bounding box center [115, 110] width 54 height 12
click at [92, 111] on input "02:00 PM" at bounding box center [115, 110] width 54 height 12
click at [103, 111] on input "09:00 PM" at bounding box center [115, 110] width 54 height 12
type input "09:00 AM"
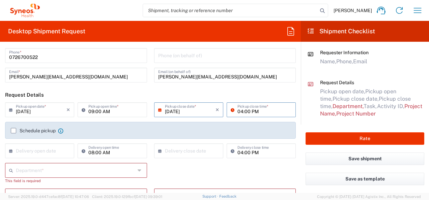
click at [238, 111] on input "04:00 PM" at bounding box center [265, 110] width 54 height 12
click at [248, 112] on input "11:00 PM" at bounding box center [265, 110] width 54 height 12
type input "11:00 AM"
click at [15, 131] on label "Schedule pickup" at bounding box center [33, 130] width 45 height 5
click at [13, 131] on input "Schedule pickup" at bounding box center [13, 131] width 0 height 0
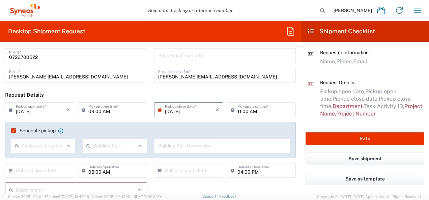
click at [69, 145] on icon at bounding box center [69, 146] width 4 height 11
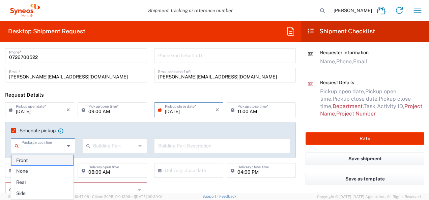
click at [29, 159] on span "Front" at bounding box center [42, 161] width 62 height 10
type input "Front"
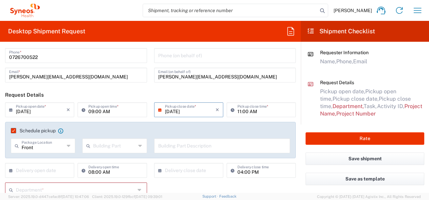
click at [106, 145] on input "text" at bounding box center [114, 146] width 43 height 12
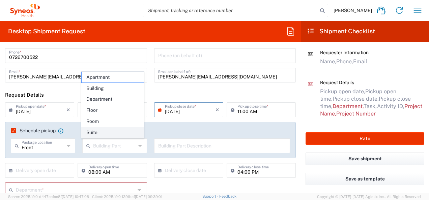
click at [95, 132] on span "Suite" at bounding box center [113, 133] width 62 height 10
type input "Suite"
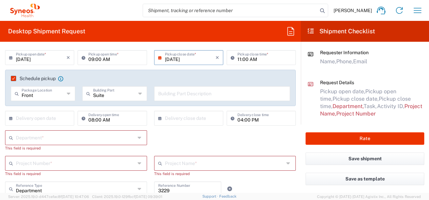
scroll to position [101, 0]
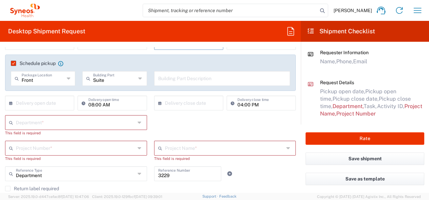
click at [11, 104] on icon at bounding box center [12, 103] width 7 height 11
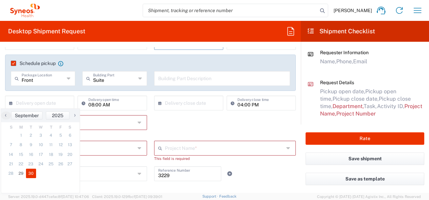
click at [28, 171] on span "30" at bounding box center [31, 173] width 10 height 9
type input "[DATE]"
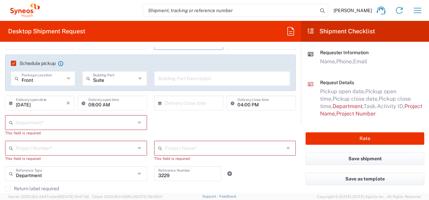
click at [158, 105] on icon at bounding box center [161, 103] width 7 height 11
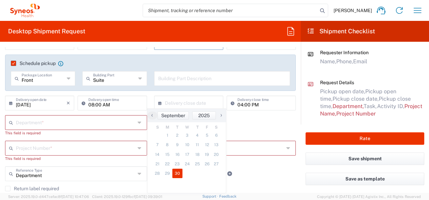
click at [176, 175] on span "30" at bounding box center [177, 173] width 10 height 9
type input "[DATE]"
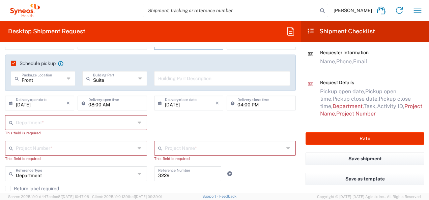
click at [58, 122] on input "text" at bounding box center [75, 122] width 119 height 12
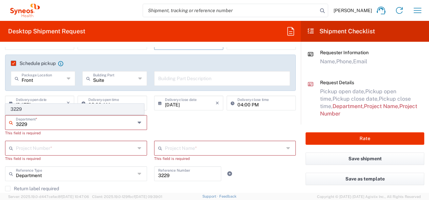
type input "3229"
click at [38, 110] on span "3229" at bounding box center [75, 109] width 138 height 10
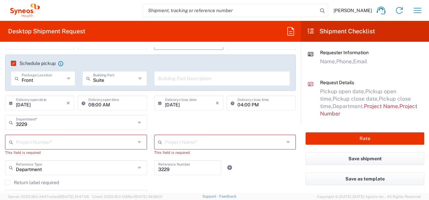
click at [58, 146] on input "text" at bounding box center [75, 142] width 119 height 12
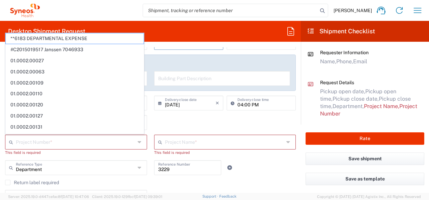
drag, startPoint x: 65, startPoint y: 38, endPoint x: 183, endPoint y: 193, distance: 194.6
click at [65, 38] on span "**6183 DEPARTMENTAL EXPENSE" at bounding box center [75, 38] width 138 height 10
type input "**6183 DEPARTMENTAL EXPENSE"
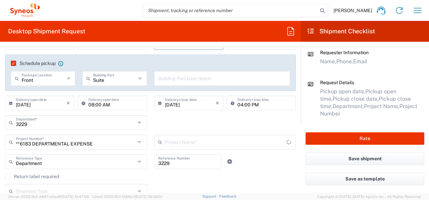
type input "6183"
click at [135, 144] on div "**6183 DEPARTMENTAL EXPENSE Project Number *" at bounding box center [76, 142] width 142 height 15
type input "**6183 DEPARTMENTAL EXPENSE"
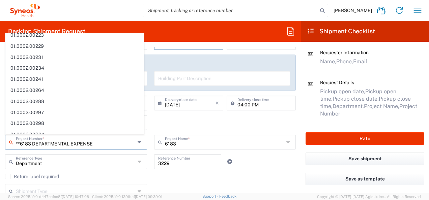
scroll to position [337, 0]
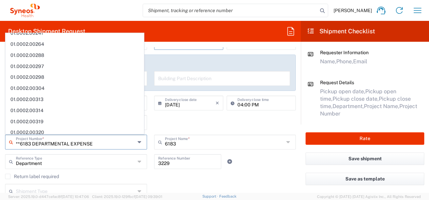
drag, startPoint x: 102, startPoint y: 144, endPoint x: 14, endPoint y: 138, distance: 87.6
click at [14, 138] on div "**6183 DEPARTMENTAL EXPENSE Project Number *" at bounding box center [76, 142] width 142 height 15
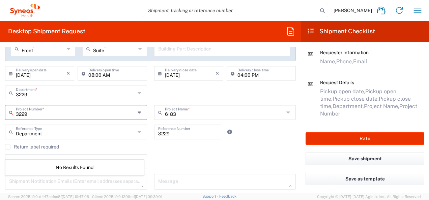
scroll to position [135, 0]
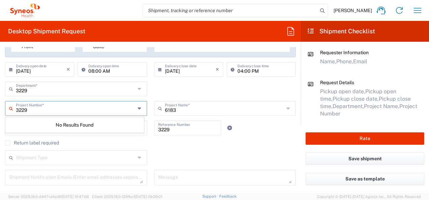
type input "3229"
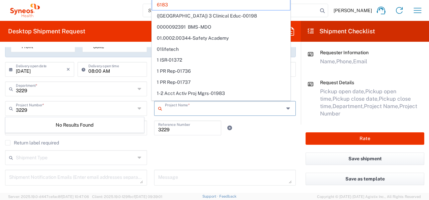
drag, startPoint x: 175, startPoint y: 108, endPoint x: 166, endPoint y: 109, distance: 8.8
click at [166, 109] on input "text" at bounding box center [224, 108] width 119 height 12
click at [225, 107] on input "text" at bounding box center [224, 108] width 119 height 12
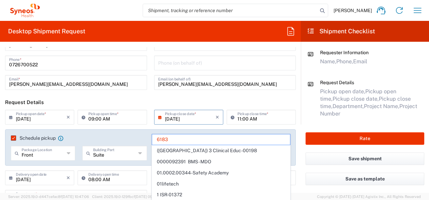
scroll to position [0, 0]
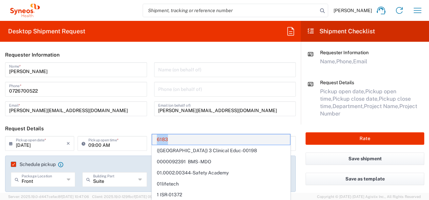
drag, startPoint x: 168, startPoint y: 138, endPoint x: 154, endPoint y: 142, distance: 15.0
click at [154, 142] on span "6183" at bounding box center [221, 140] width 138 height 10
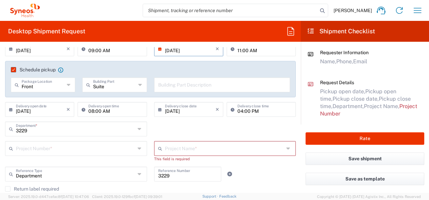
scroll to position [135, 0]
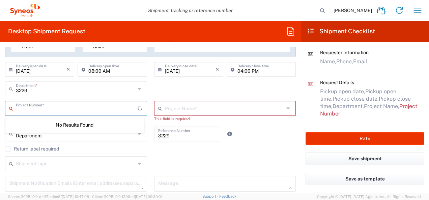
click at [55, 111] on input "text" at bounding box center [77, 108] width 122 height 12
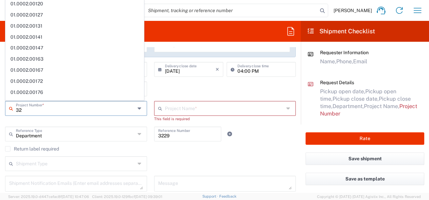
type input "322"
type input "6183"
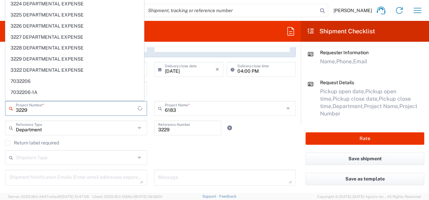
scroll to position [0, 0]
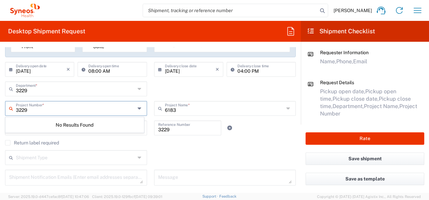
type input "3229"
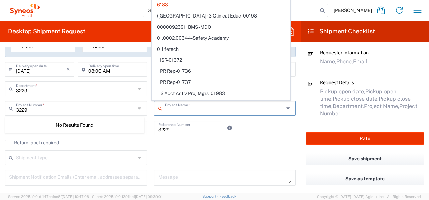
drag, startPoint x: 174, startPoint y: 110, endPoint x: 170, endPoint y: 110, distance: 4.7
click at [170, 110] on input "text" at bounding box center [224, 108] width 119 height 12
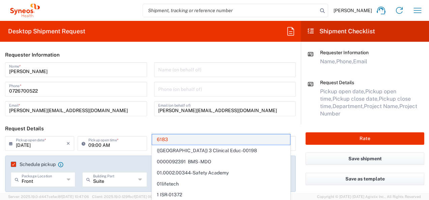
click at [175, 138] on span "6183" at bounding box center [221, 140] width 138 height 10
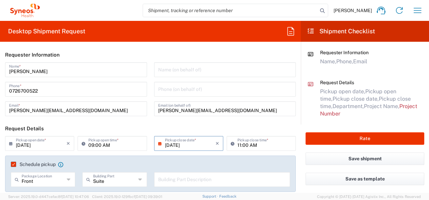
click at [174, 138] on input "[DATE]" at bounding box center [190, 143] width 51 height 12
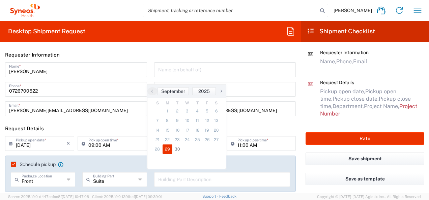
scroll to position [135, 0]
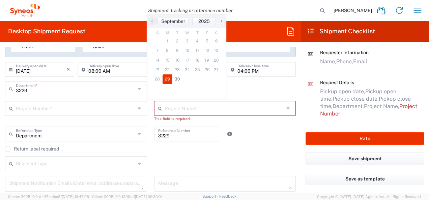
click at [138, 109] on icon at bounding box center [140, 108] width 5 height 11
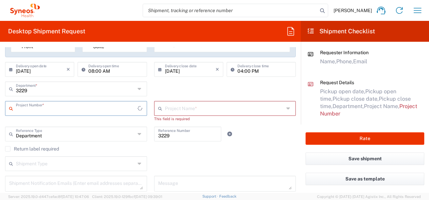
type input "**6183 DEPARTMENTAL EXPENSE"
drag, startPoint x: 108, startPoint y: 109, endPoint x: 11, endPoint y: 111, distance: 96.5
click at [11, 111] on div "**6183 DEPARTMENTAL EXPENSE Project Number *" at bounding box center [76, 108] width 142 height 15
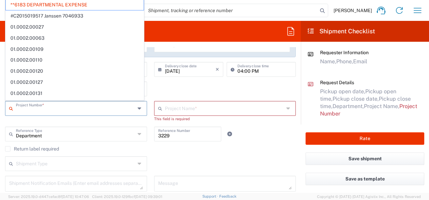
type input "6183"
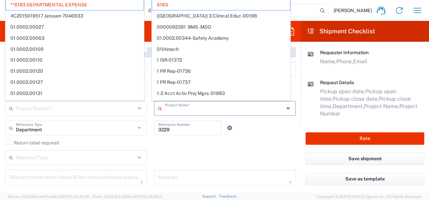
drag, startPoint x: 178, startPoint y: 108, endPoint x: 162, endPoint y: 109, distance: 16.2
click at [165, 109] on input "text" at bounding box center [224, 108] width 119 height 12
type input "**6183 DEPARTMENTAL EXPENSE"
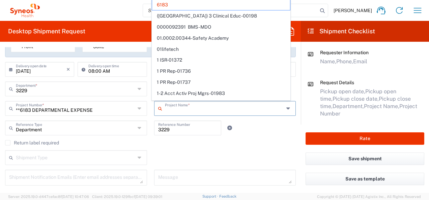
click at [169, 110] on input "text" at bounding box center [224, 108] width 119 height 12
click at [204, 163] on div "Shipment Type Batch Regular" at bounding box center [151, 160] width 298 height 20
type input "6183"
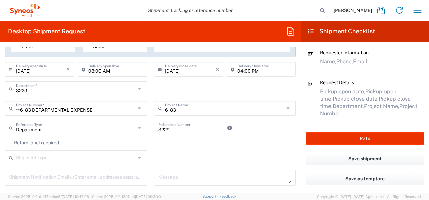
click at [286, 111] on icon at bounding box center [288, 108] width 5 height 11
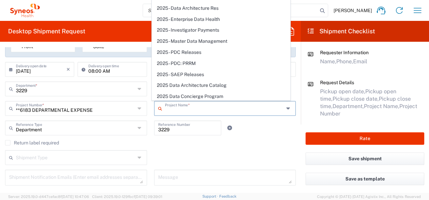
scroll to position [844, 0]
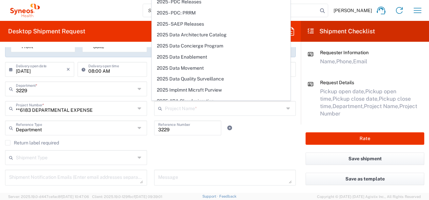
click at [138, 111] on icon at bounding box center [140, 108] width 5 height 11
type input "6183"
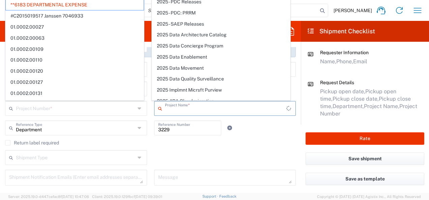
click at [185, 113] on input "text" at bounding box center [226, 108] width 122 height 12
type input "**6183 DEPARTMENTAL EXPENSE"
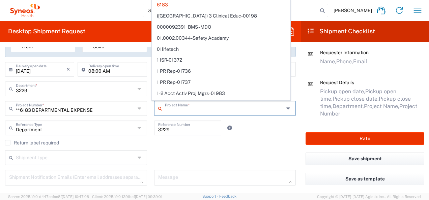
click at [138, 110] on icon at bounding box center [140, 108] width 5 height 11
type input "6183"
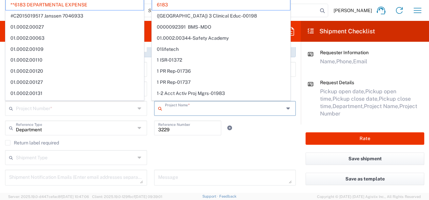
click at [175, 110] on input "text" at bounding box center [224, 108] width 119 height 12
type input "**6183 DEPARTMENTAL EXPENSE"
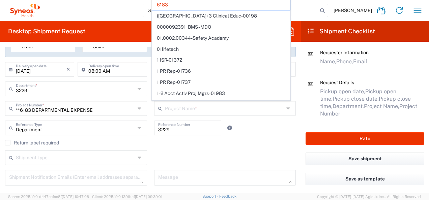
click at [175, 155] on div "Shipment Type Batch Regular" at bounding box center [151, 160] width 298 height 20
type input "6183"
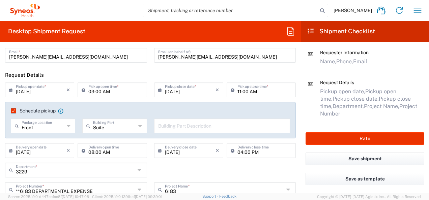
scroll to position [67, 0]
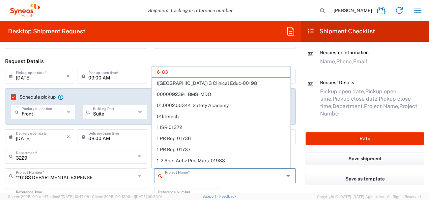
click at [175, 177] on input "text" at bounding box center [224, 176] width 119 height 12
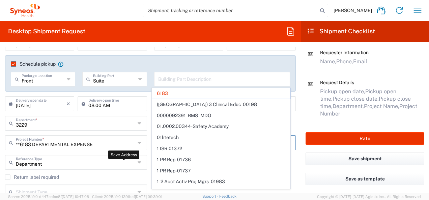
scroll to position [169, 0]
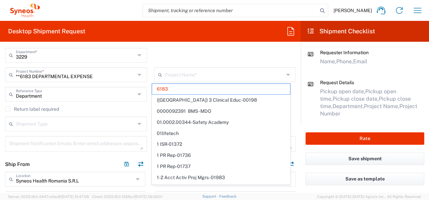
click at [131, 132] on div "Shipment Type Batch Regular" at bounding box center [76, 127] width 149 height 20
type input "6183"
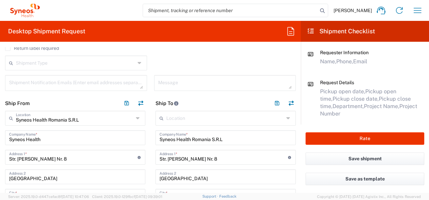
scroll to position [236, 0]
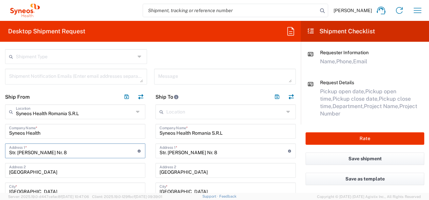
click at [80, 152] on input "Str. [PERSON_NAME] Nr. 8" at bounding box center [73, 151] width 129 height 12
drag, startPoint x: 65, startPoint y: 153, endPoint x: 8, endPoint y: 153, distance: 57.7
click at [8, 153] on div "Str. [PERSON_NAME] Nr. 8 Address 1 * For cross streets use street names with '&…" at bounding box center [75, 151] width 140 height 15
type input "S"
type input "Strada Genetal [PERSON_NAME]"
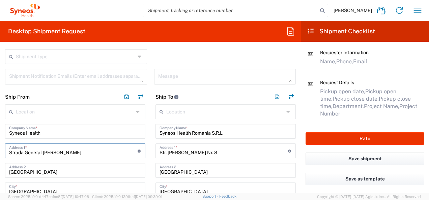
type input "[GEOGRAPHIC_DATA]"
click at [91, 173] on input "[GEOGRAPHIC_DATA]" at bounding box center [75, 170] width 132 height 12
click at [87, 153] on input "Strada Genetal [PERSON_NAME]" at bounding box center [73, 151] width 129 height 12
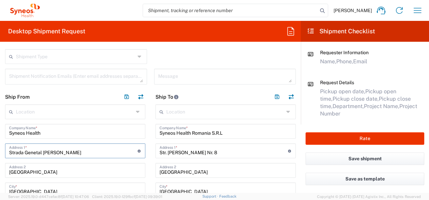
click at [87, 153] on input "Strada Genetal [PERSON_NAME]" at bounding box center [73, 151] width 129 height 12
click at [13, 170] on input "[GEOGRAPHIC_DATA]" at bounding box center [75, 170] width 132 height 12
click at [106, 176] on div "[GEOGRAPHIC_DATA] Address 2" at bounding box center [75, 170] width 140 height 15
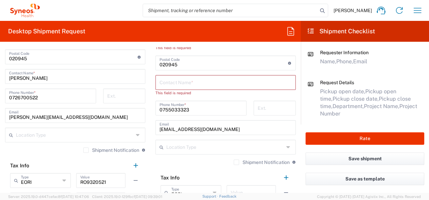
scroll to position [439, 0]
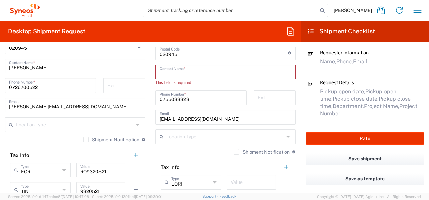
click at [188, 75] on input "text" at bounding box center [226, 72] width 132 height 12
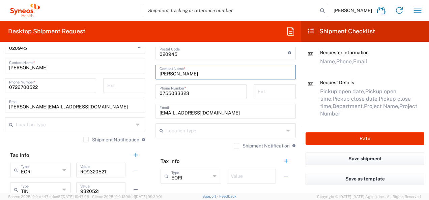
type input "[PERSON_NAME]"
click at [173, 143] on div "Shipment Notification If checked, a shipment notification email will be sent to…" at bounding box center [226, 148] width 140 height 11
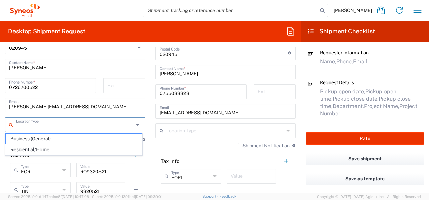
click at [86, 124] on input "text" at bounding box center [75, 124] width 118 height 12
click at [58, 149] on span "Residential/Home" at bounding box center [74, 150] width 136 height 10
type input "Residential/Home"
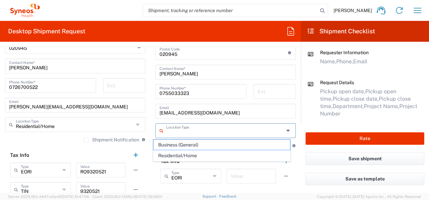
click at [185, 134] on input "text" at bounding box center [225, 131] width 118 height 12
click at [183, 148] on span "Business (General)" at bounding box center [222, 145] width 136 height 10
type input "Business (General)"
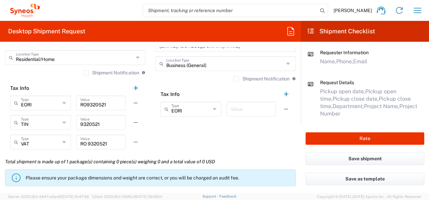
scroll to position [506, 0]
click at [84, 72] on label "Shipment Notification" at bounding box center [111, 72] width 56 height 5
click at [86, 73] on input "Shipment Notification" at bounding box center [86, 73] width 0 height 0
click at [234, 80] on label "Shipment Notification" at bounding box center [262, 78] width 56 height 5
click at [237, 79] on input "Shipment Notification" at bounding box center [237, 79] width 0 height 0
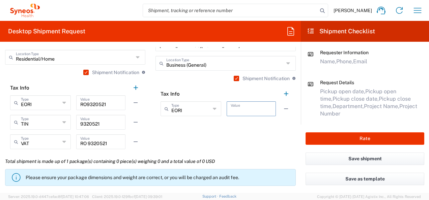
click at [240, 112] on input "text" at bounding box center [251, 109] width 41 height 12
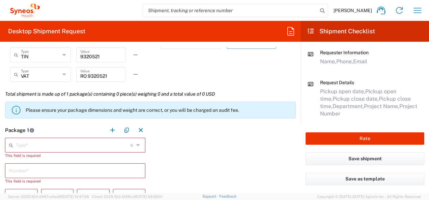
scroll to position [607, 0]
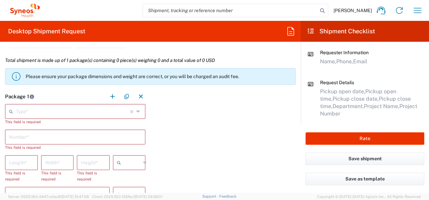
click at [136, 113] on icon at bounding box center [138, 111] width 5 height 11
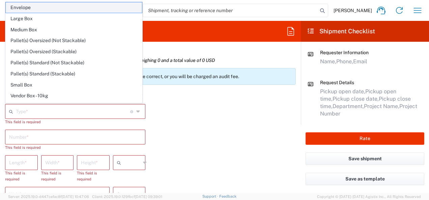
click at [24, 7] on span "Envelope" at bounding box center [74, 7] width 136 height 10
type input "Envelope"
type input "1"
type input "9.5"
type input "12.5"
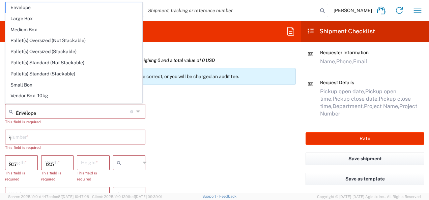
type input "0.25"
type input "in"
type input "0.45"
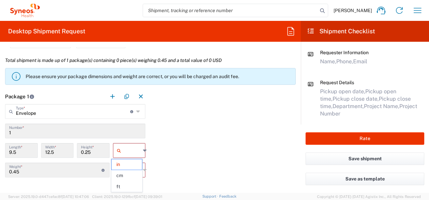
click at [138, 152] on input "text" at bounding box center [132, 150] width 17 height 11
click at [128, 179] on span "cm" at bounding box center [127, 176] width 31 height 10
type input "24.13"
type input "31.75"
type input "0.64"
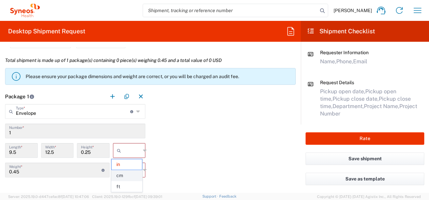
type input "cm"
click at [177, 167] on div "Package 1 Envelope Type * Material used to package goods Envelope Large Box Med…" at bounding box center [150, 168] width 301 height 158
click at [129, 170] on input "text" at bounding box center [132, 170] width 17 height 11
click at [125, 187] on span "kgs" at bounding box center [127, 184] width 31 height 10
type input "kgs"
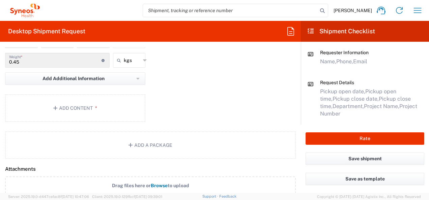
scroll to position [709, 0]
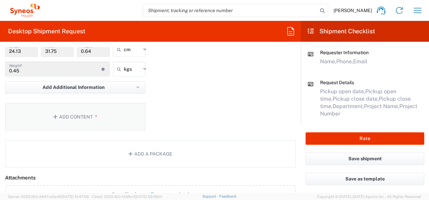
click at [60, 114] on button "Add Content *" at bounding box center [75, 117] width 140 height 28
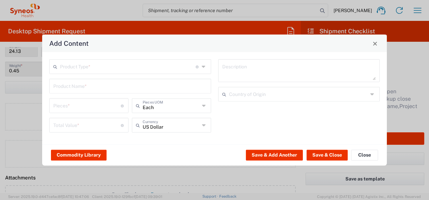
click at [97, 67] on input "text" at bounding box center [128, 66] width 136 height 12
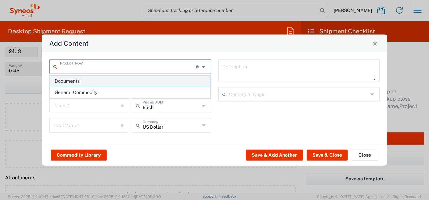
click at [76, 82] on span "Documents" at bounding box center [130, 81] width 161 height 10
type input "Documents"
type input "1"
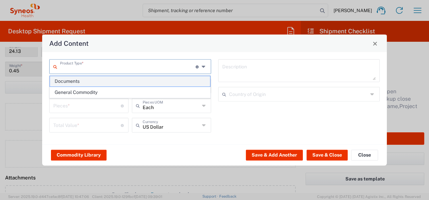
type textarea "Documents"
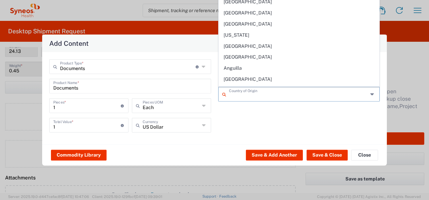
click at [237, 97] on input "text" at bounding box center [298, 94] width 139 height 12
click at [227, 128] on div "Documents Description Country of Origin" at bounding box center [299, 98] width 169 height 78
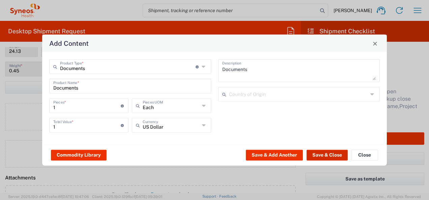
drag, startPoint x: 323, startPoint y: 156, endPoint x: 245, endPoint y: 146, distance: 77.8
click at [323, 156] on button "Save & Close" at bounding box center [327, 155] width 41 height 11
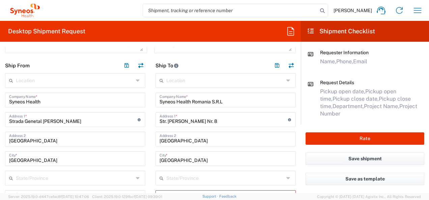
scroll to position [267, 0]
click at [99, 121] on input "Strada Genetal [PERSON_NAME]" at bounding box center [73, 120] width 129 height 12
type input "[GEOGRAPHIC_DATA]"
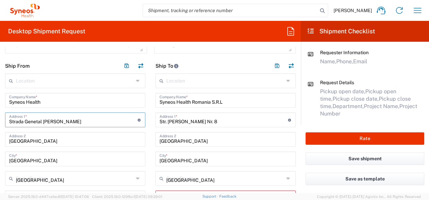
click at [74, 121] on input "Strada Genetal [PERSON_NAME]" at bounding box center [73, 120] width 129 height 12
type input "[GEOGRAPHIC_DATA]"
drag, startPoint x: 93, startPoint y: 140, endPoint x: 1, endPoint y: 140, distance: 92.1
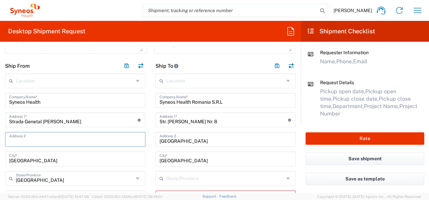
click at [37, 120] on input "Strada Genetal [PERSON_NAME]" at bounding box center [73, 120] width 129 height 12
drag, startPoint x: 73, startPoint y: 120, endPoint x: 25, endPoint y: 121, distance: 48.3
click at [25, 121] on input "Strada Genetal [PERSON_NAME]" at bounding box center [73, 120] width 129 height 12
type input "Str. General [PERSON_NAME] nr.11"
click at [29, 140] on input "text" at bounding box center [75, 139] width 132 height 12
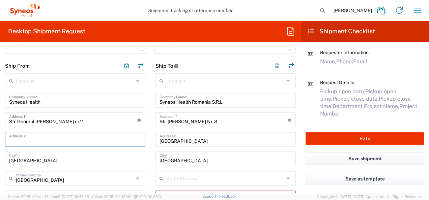
type input "e"
type input "3rd Floor, ap.8"
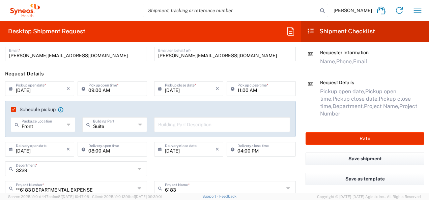
scroll to position [65, 0]
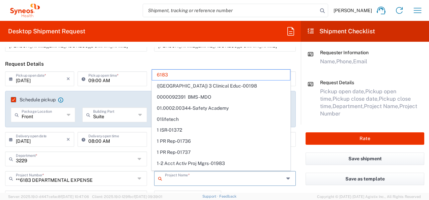
drag, startPoint x: 173, startPoint y: 184, endPoint x: 155, endPoint y: 184, distance: 18.2
click at [155, 184] on div "Project Name *" at bounding box center [225, 178] width 142 height 15
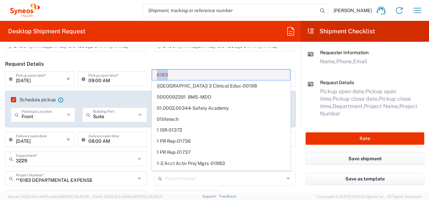
drag, startPoint x: 170, startPoint y: 77, endPoint x: 157, endPoint y: 76, distance: 12.9
click at [157, 76] on span "6183" at bounding box center [221, 75] width 138 height 10
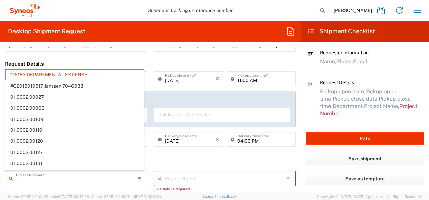
click at [94, 182] on input "text" at bounding box center [75, 178] width 119 height 12
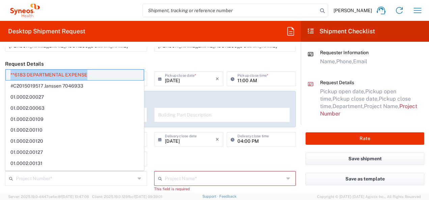
drag, startPoint x: 93, startPoint y: 74, endPoint x: 7, endPoint y: 72, distance: 86.4
click at [7, 72] on span "**6183 DEPARTMENTAL EXPENSE" at bounding box center [75, 75] width 138 height 10
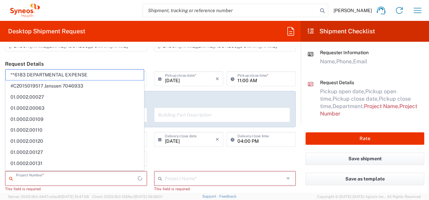
click at [18, 177] on input "text" at bounding box center [77, 178] width 122 height 12
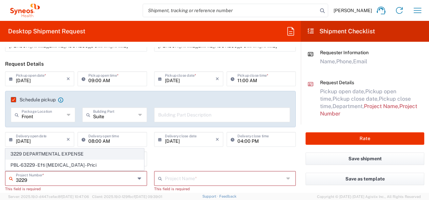
click at [23, 155] on span "3229 DEPARTMENTAL EXPENSE" at bounding box center [75, 154] width 138 height 10
type input "3229 DEPARTMENTAL EXPENSE"
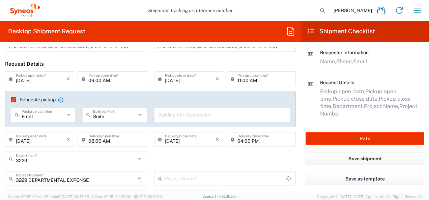
type input "3229 DEPARTMENTAL EXPENSE"
click at [165, 159] on div "3229 Department * 3229" at bounding box center [151, 162] width 298 height 20
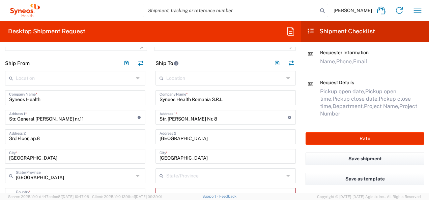
scroll to position [304, 0]
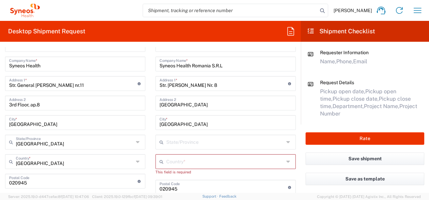
click at [136, 146] on icon at bounding box center [138, 142] width 5 height 11
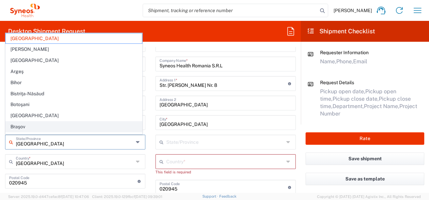
scroll to position [34, 0]
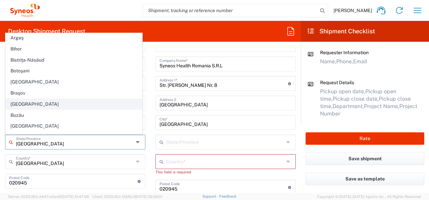
click at [51, 101] on span "[GEOGRAPHIC_DATA]" at bounding box center [74, 104] width 136 height 10
type input "[GEOGRAPHIC_DATA]"
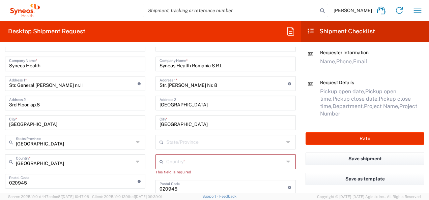
scroll to position [337, 0]
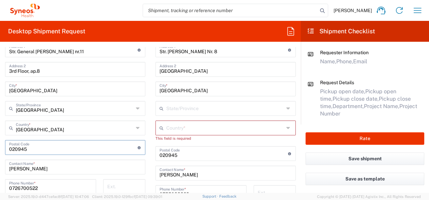
drag, startPoint x: 38, startPoint y: 150, endPoint x: 17, endPoint y: 148, distance: 21.7
click at [17, 148] on input "undefined" at bounding box center [73, 147] width 129 height 12
type input "020621"
click at [84, 167] on input "[PERSON_NAME]" at bounding box center [75, 167] width 132 height 12
click at [286, 129] on icon at bounding box center [288, 128] width 5 height 11
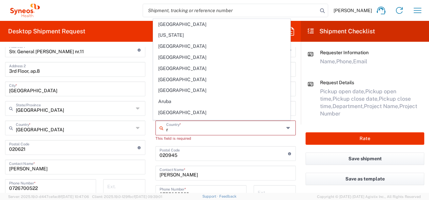
click at [199, 130] on input "r" at bounding box center [225, 128] width 118 height 12
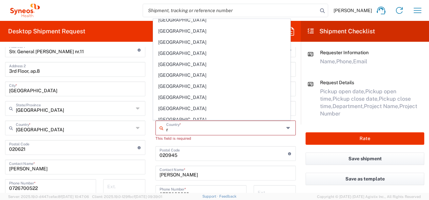
scroll to position [1017, 0]
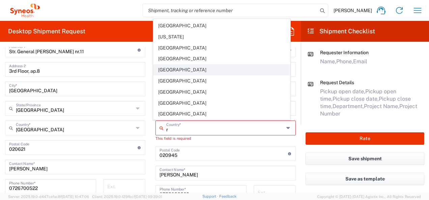
click at [179, 65] on span "[GEOGRAPHIC_DATA]" at bounding box center [222, 70] width 136 height 10
type input "[GEOGRAPHIC_DATA]"
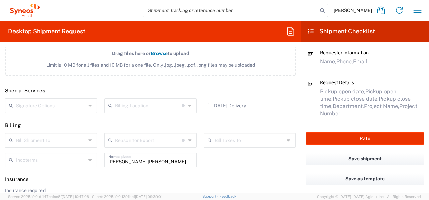
scroll to position [908, 0]
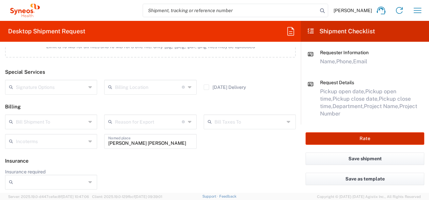
click at [369, 144] on button "Rate" at bounding box center [365, 139] width 119 height 12
click at [367, 140] on button "Rate" at bounding box center [365, 139] width 119 height 12
type input "3229 DEPARTMENTAL EXPENSE"
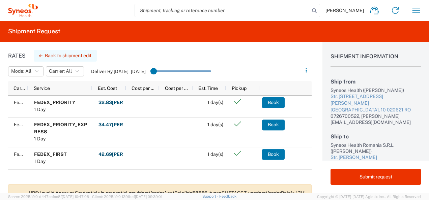
click at [87, 55] on button "Back to shipment edit" at bounding box center [65, 56] width 63 height 12
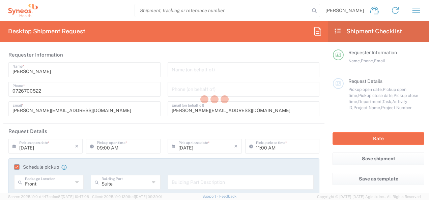
type input "3229"
type input "3229 DEPARTMENTAL EXPENSE"
type input "[GEOGRAPHIC_DATA]"
type input "Envelope"
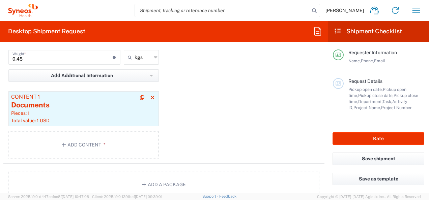
scroll to position [844, 0]
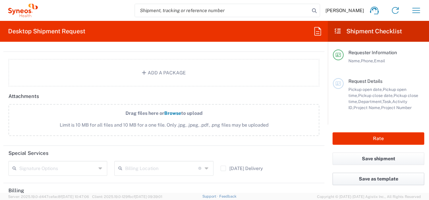
click at [388, 178] on button "Save as template" at bounding box center [379, 179] width 92 height 12
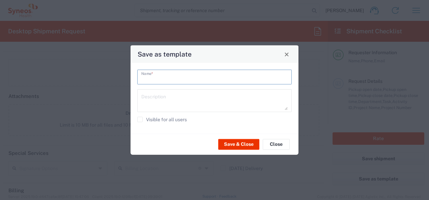
click at [170, 77] on input "text" at bounding box center [214, 77] width 146 height 12
click at [167, 79] on input "Adriana shippments" at bounding box center [214, 77] width 146 height 12
type input "Adriana shipments"
click at [241, 147] on button "Save & Close" at bounding box center [238, 144] width 41 height 11
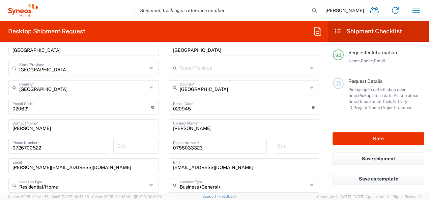
scroll to position [405, 0]
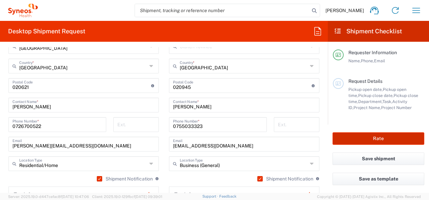
click at [383, 143] on button "Rate" at bounding box center [379, 139] width 92 height 12
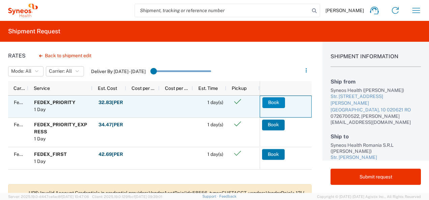
click at [277, 105] on button "Book" at bounding box center [274, 103] width 23 height 11
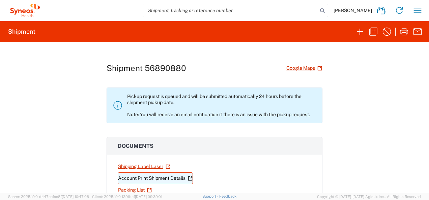
click at [147, 176] on link "Account Print Shipment Details" at bounding box center [155, 179] width 75 height 12
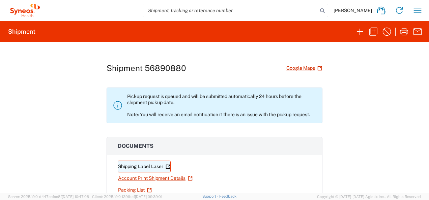
click at [148, 168] on link "Shipping Label Laser" at bounding box center [144, 167] width 53 height 12
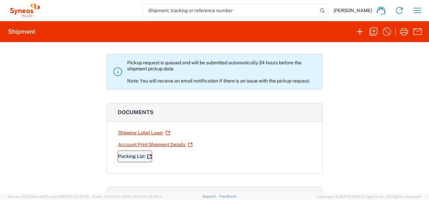
click at [132, 157] on link "Packing List" at bounding box center [135, 157] width 34 height 12
